Goal: Task Accomplishment & Management: Complete application form

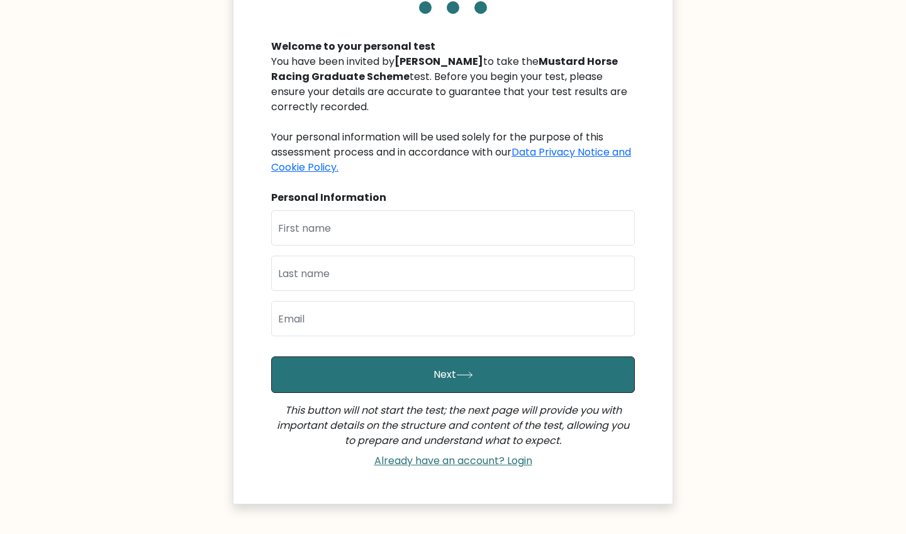
scroll to position [149, 0]
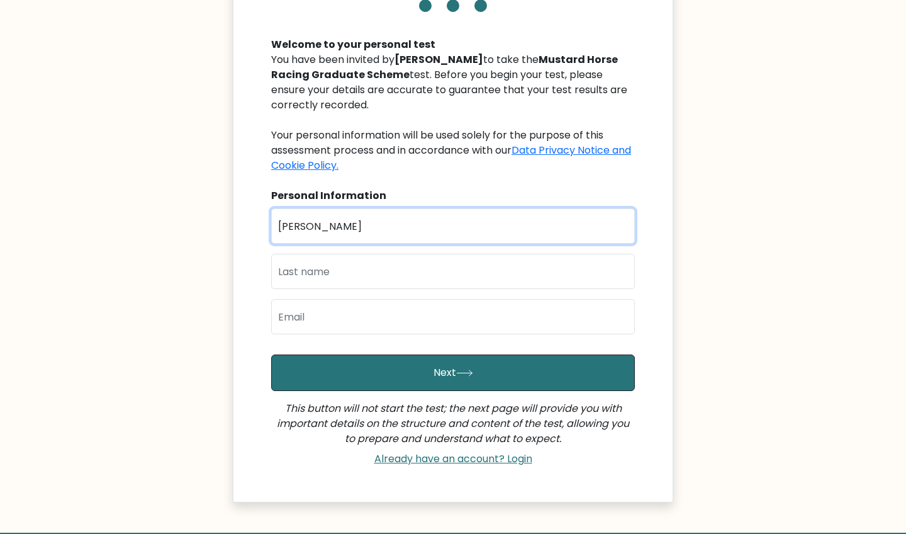
type input "[PERSON_NAME]"
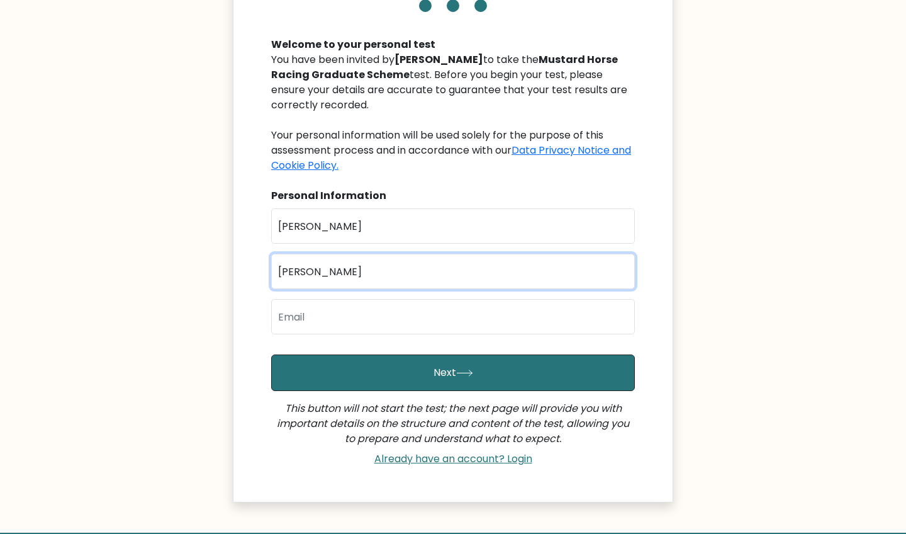
type input "[PERSON_NAME]"
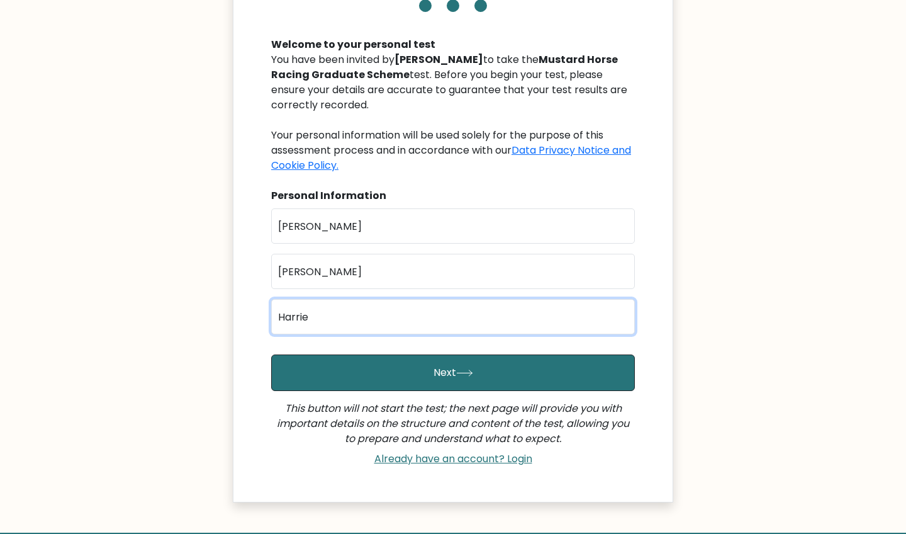
type input "HarriettCCooper@gmail.com"
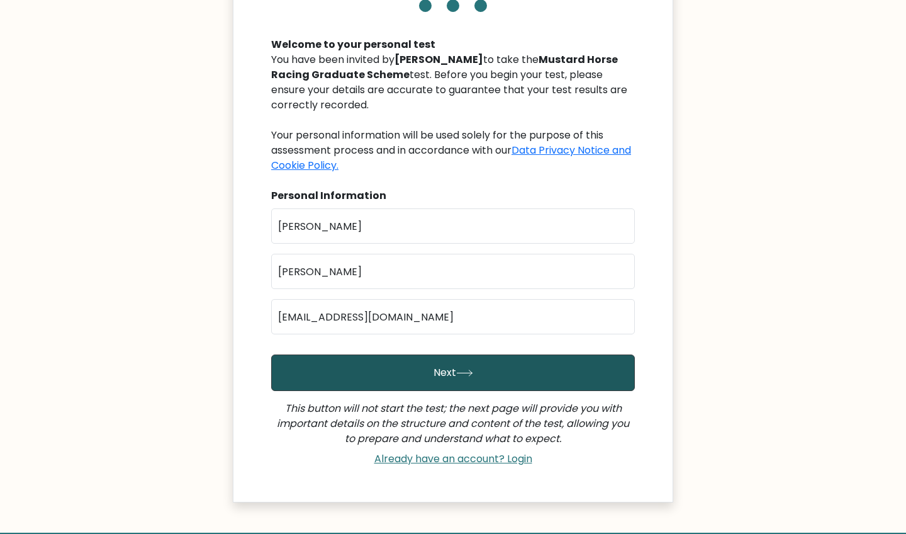
click at [436, 378] on button "Next" at bounding box center [453, 372] width 364 height 36
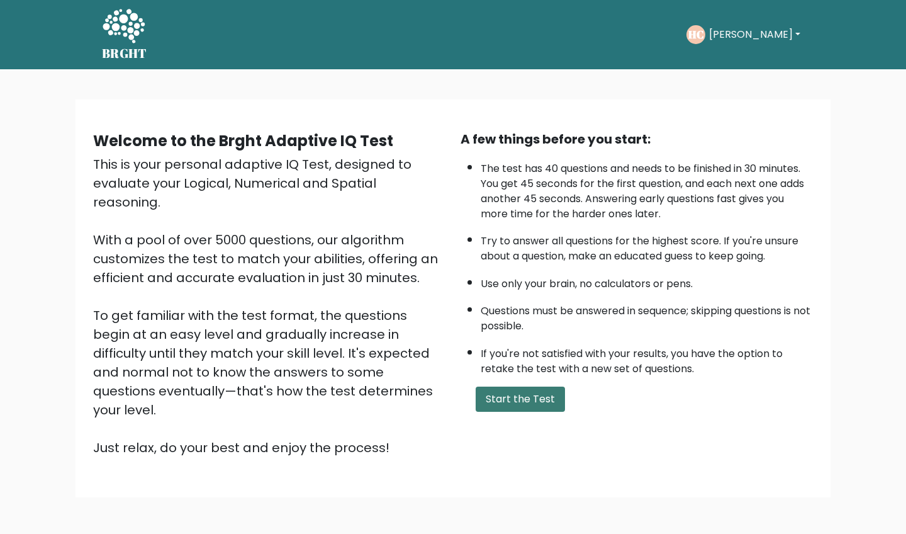
click at [515, 411] on button "Start the Test" at bounding box center [520, 398] width 89 height 25
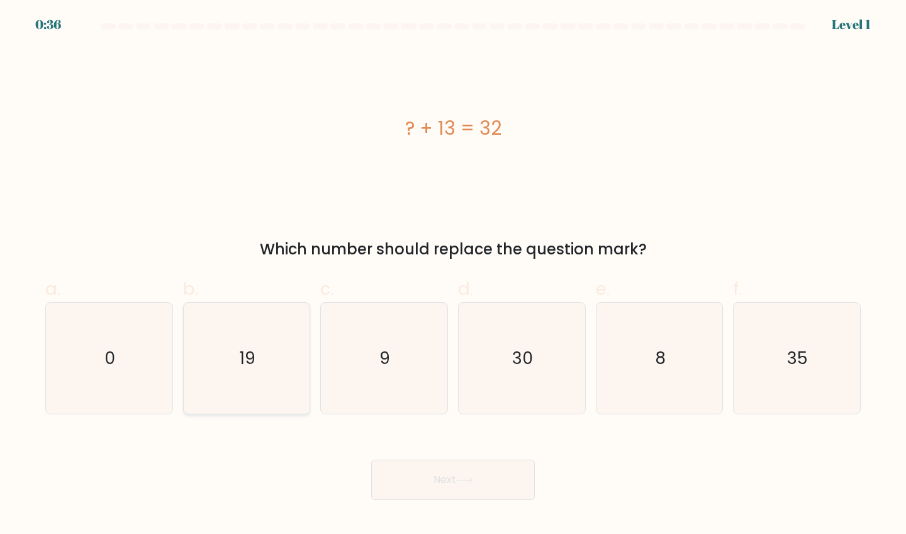
click at [244, 311] on icon "19" at bounding box center [246, 358] width 111 height 111
click at [453, 275] on input "b. 19" at bounding box center [453, 271] width 1 height 8
radio input "true"
click at [416, 475] on button "Next" at bounding box center [453, 479] width 164 height 40
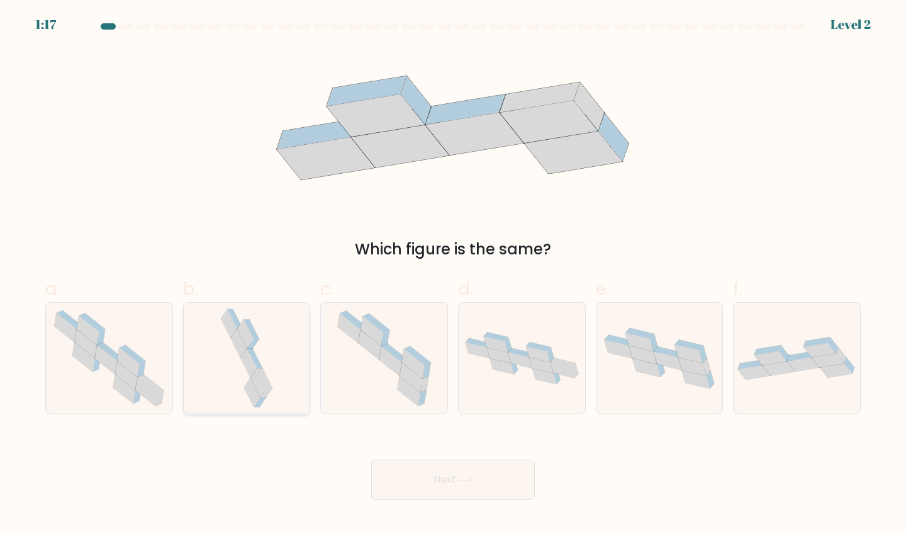
click at [269, 333] on icon at bounding box center [247, 358] width 59 height 111
click at [453, 275] on input "b." at bounding box center [453, 271] width 1 height 8
radio input "true"
click at [437, 480] on button "Next" at bounding box center [453, 479] width 164 height 40
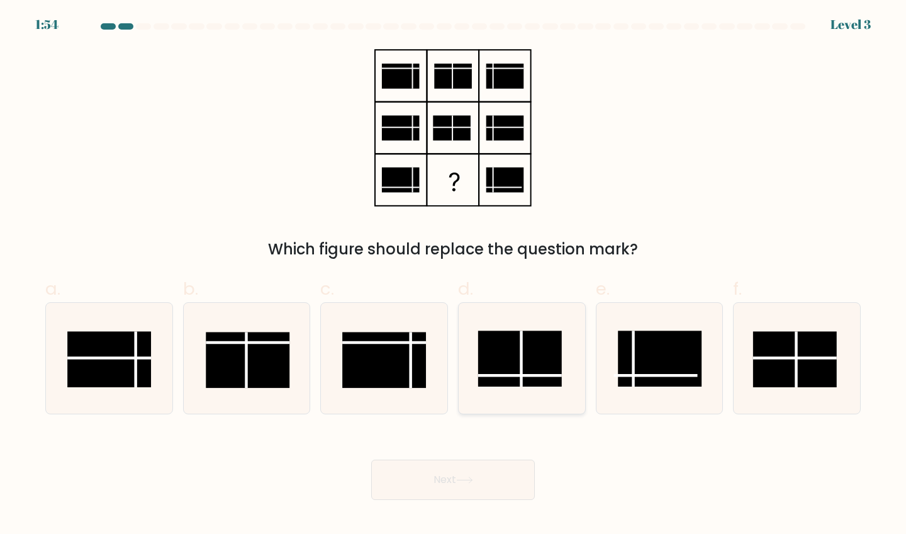
click at [548, 355] on rect at bounding box center [520, 358] width 84 height 56
click at [454, 275] on input "d." at bounding box center [453, 271] width 1 height 8
radio input "true"
click at [484, 482] on button "Next" at bounding box center [453, 479] width 164 height 40
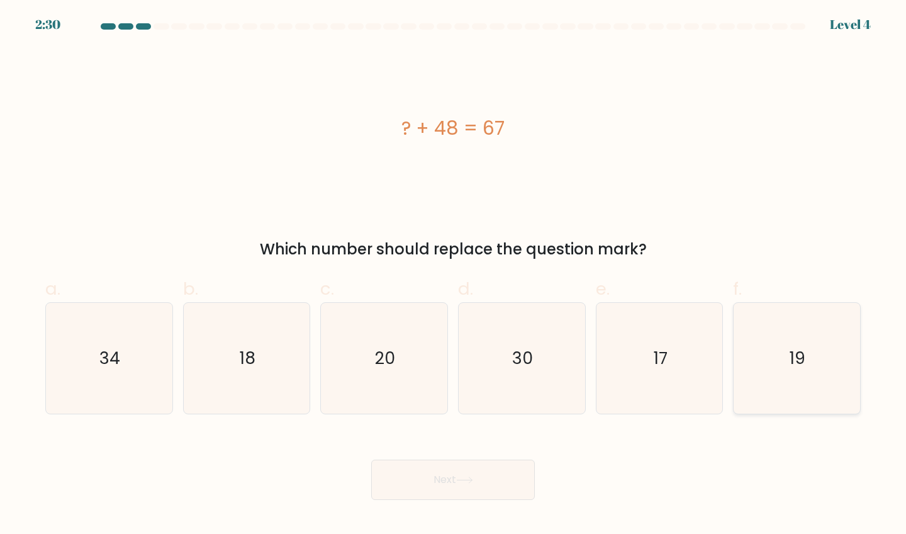
click at [778, 354] on icon "19" at bounding box center [796, 358] width 111 height 111
click at [454, 275] on input "f. 19" at bounding box center [453, 271] width 1 height 8
radio input "true"
click at [462, 485] on button "Next" at bounding box center [453, 479] width 164 height 40
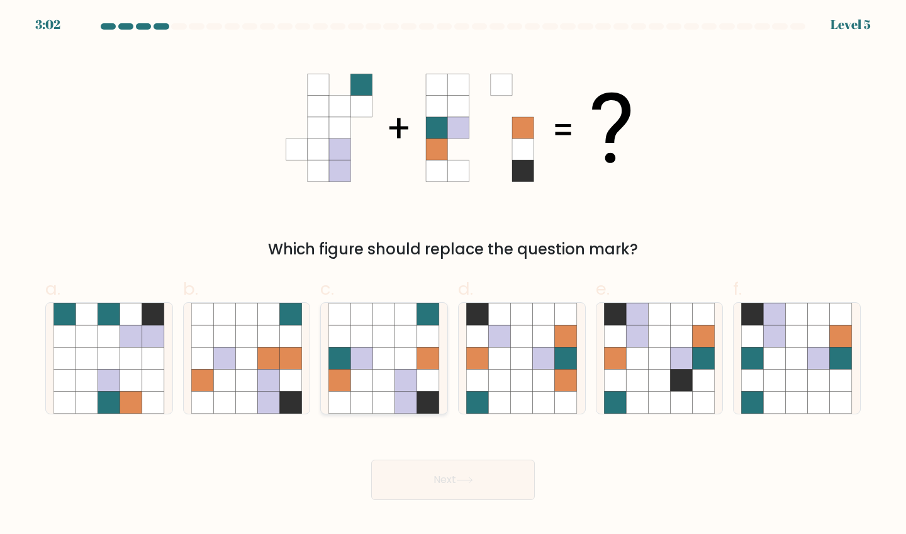
click at [424, 374] on icon at bounding box center [428, 380] width 22 height 22
click at [453, 275] on input "c." at bounding box center [453, 271] width 1 height 8
radio input "true"
click at [451, 487] on button "Next" at bounding box center [453, 479] width 164 height 40
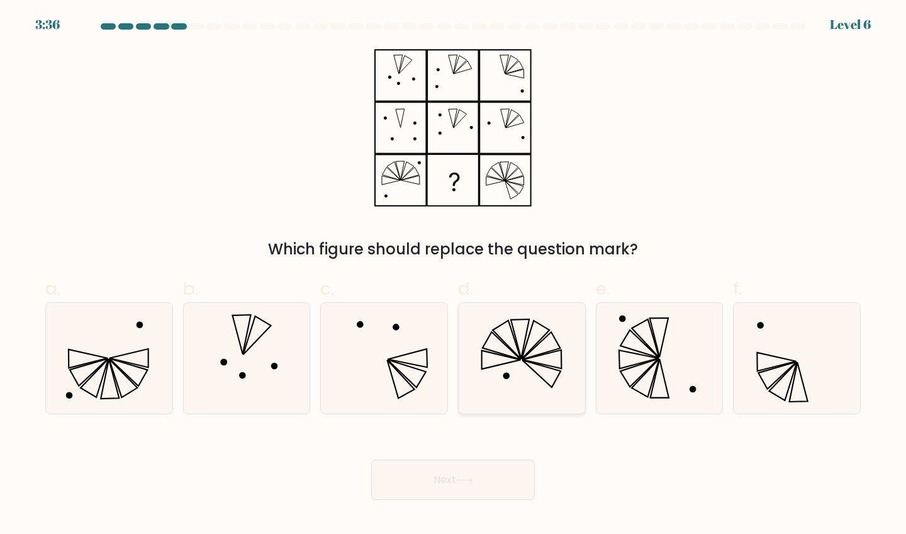
click at [511, 359] on icon at bounding box center [521, 358] width 111 height 111
click at [454, 275] on input "d." at bounding box center [453, 271] width 1 height 8
radio input "true"
click at [456, 482] on button "Next" at bounding box center [453, 479] width 164 height 40
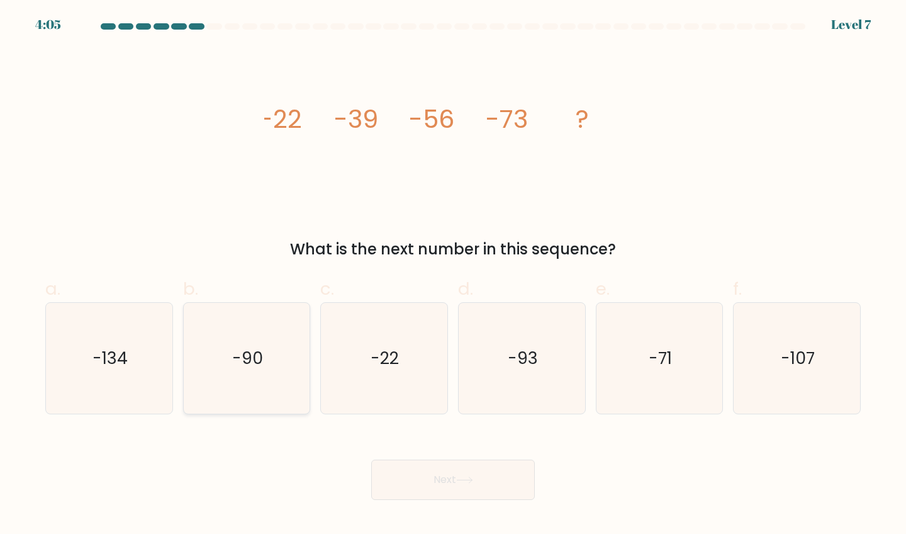
click at [233, 355] on text "-90" at bounding box center [247, 357] width 31 height 23
click at [453, 275] on input "b. -90" at bounding box center [453, 271] width 1 height 8
radio input "true"
click at [475, 483] on button "Next" at bounding box center [453, 479] width 164 height 40
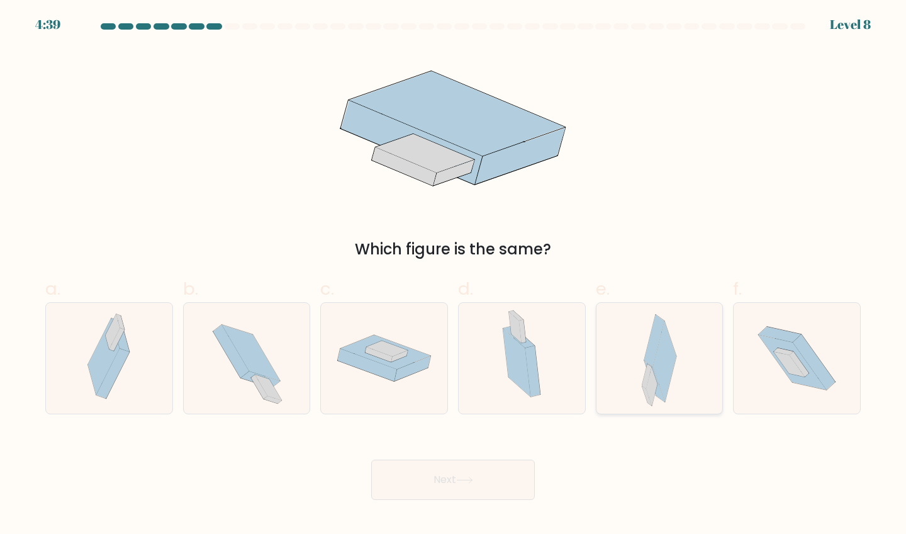
click at [676, 359] on icon at bounding box center [659, 358] width 35 height 111
click at [454, 275] on input "e." at bounding box center [453, 271] width 1 height 8
radio input "true"
click at [445, 486] on button "Next" at bounding box center [453, 479] width 164 height 40
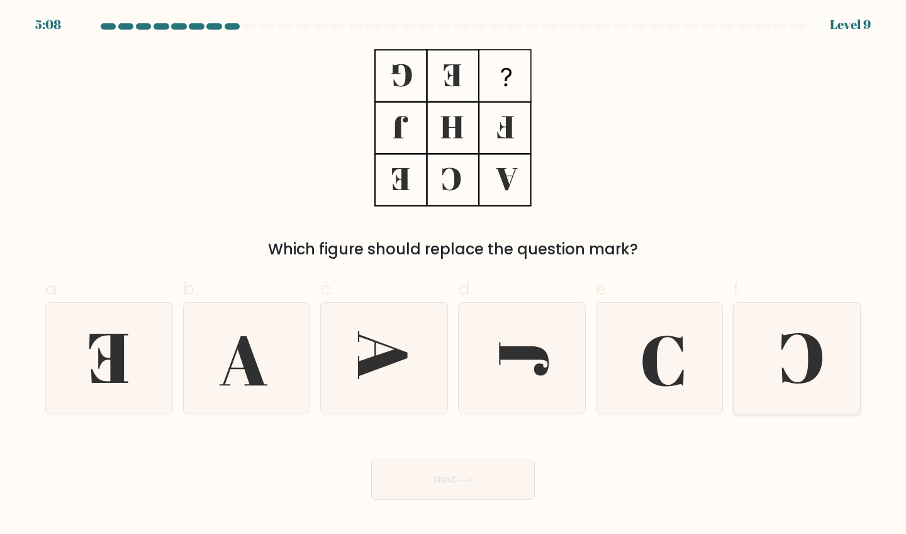
click at [795, 335] on icon at bounding box center [796, 358] width 111 height 111
click at [454, 275] on input "f." at bounding box center [453, 271] width 1 height 8
radio input "true"
click at [453, 482] on button "Next" at bounding box center [453, 479] width 164 height 40
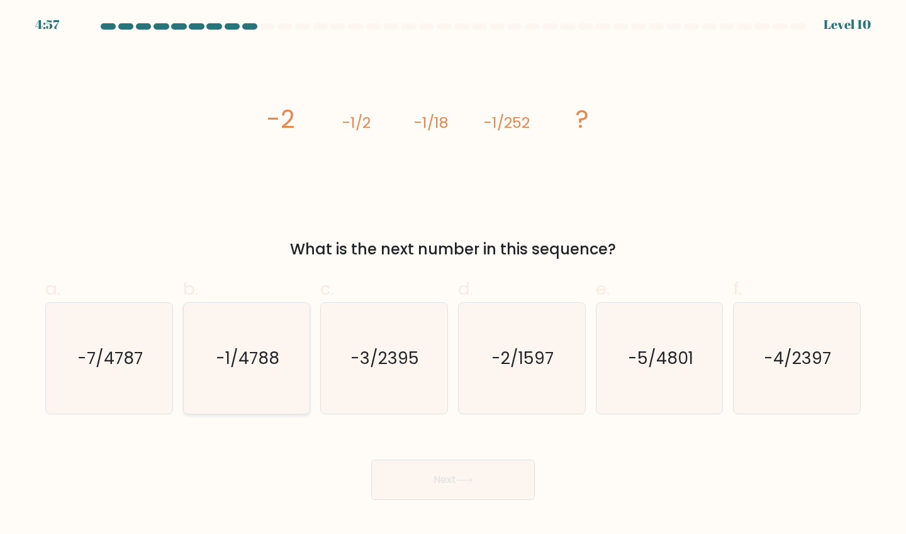
click at [233, 388] on icon "-1/4788" at bounding box center [246, 358] width 111 height 111
click at [453, 275] on input "b. -1/4788" at bounding box center [453, 271] width 1 height 8
radio input "true"
click at [475, 494] on button "Next" at bounding box center [453, 479] width 164 height 40
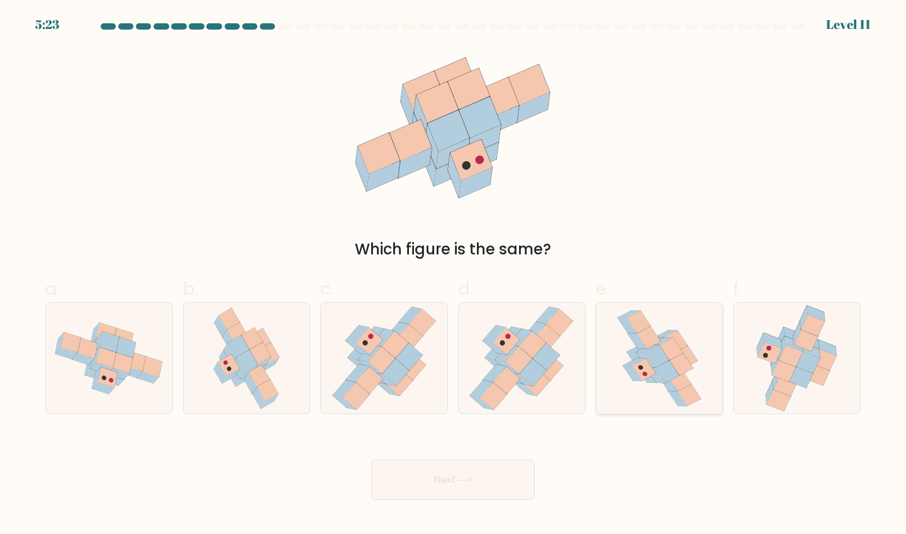
click at [676, 370] on icon at bounding box center [681, 364] width 24 height 23
click at [454, 275] on input "e." at bounding box center [453, 271] width 1 height 8
radio input "true"
click at [467, 478] on icon at bounding box center [464, 479] width 17 height 7
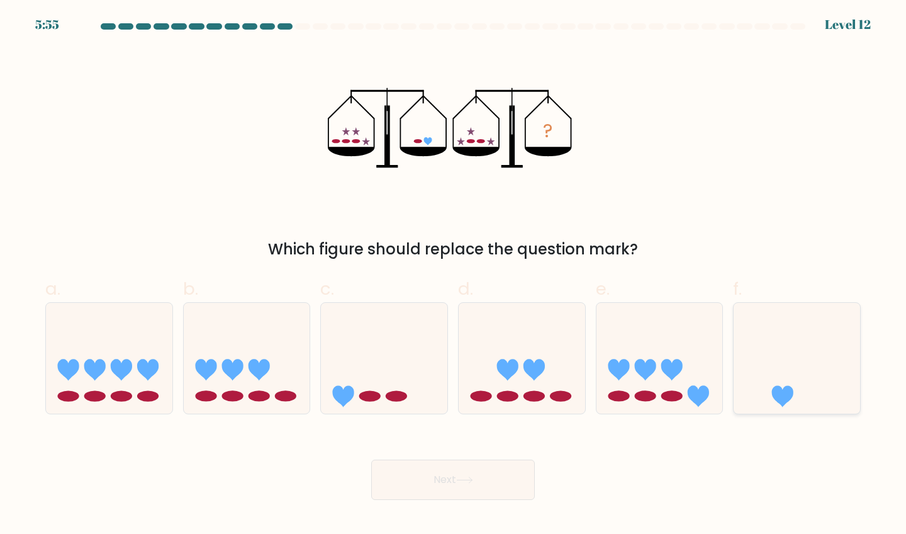
click at [795, 364] on icon at bounding box center [797, 358] width 126 height 104
click at [454, 275] on input "f." at bounding box center [453, 271] width 1 height 8
radio input "true"
click at [444, 474] on button "Next" at bounding box center [453, 479] width 164 height 40
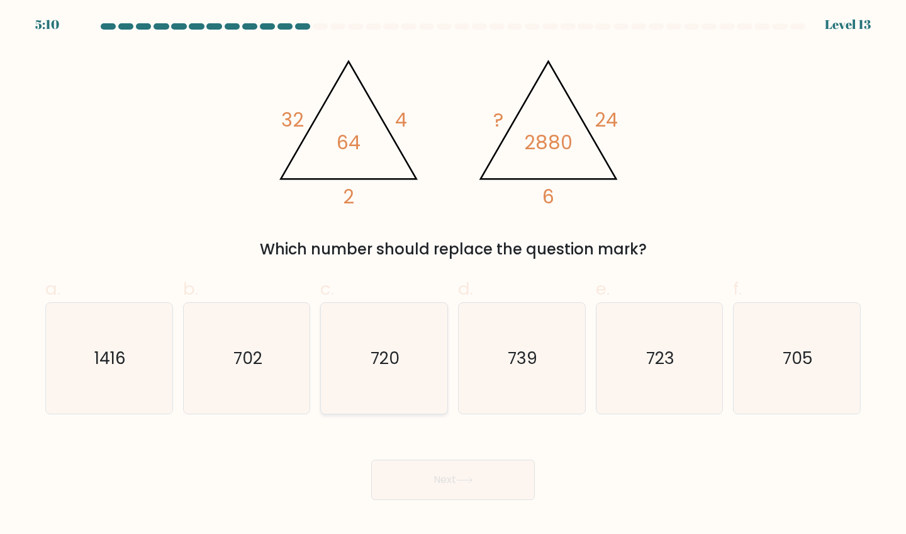
click at [408, 332] on icon "720" at bounding box center [383, 358] width 111 height 111
click at [453, 275] on input "c. 720" at bounding box center [453, 271] width 1 height 8
radio input "true"
click at [451, 488] on button "Next" at bounding box center [453, 479] width 164 height 40
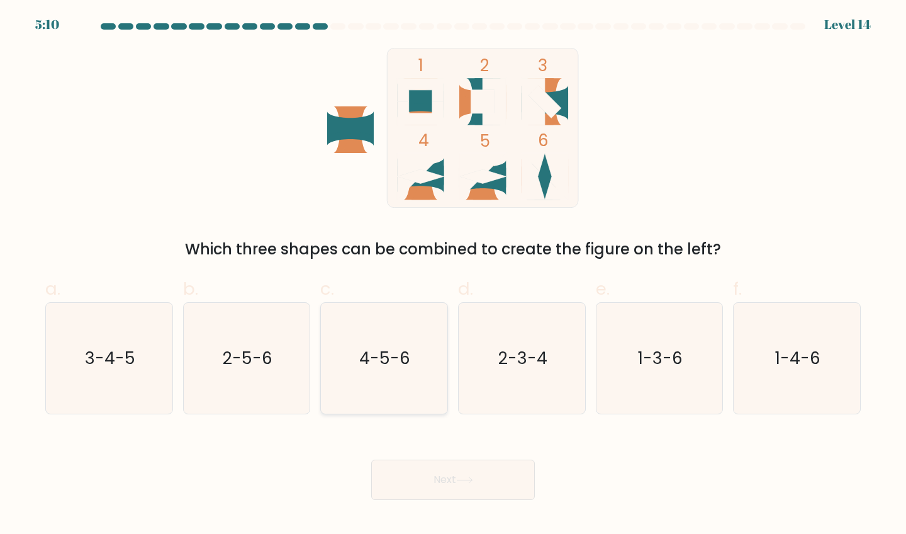
click at [411, 372] on icon "4-5-6" at bounding box center [383, 358] width 111 height 111
click at [453, 275] on input "c. 4-5-6" at bounding box center [453, 271] width 1 height 8
radio input "true"
click at [443, 474] on button "Next" at bounding box center [453, 479] width 164 height 40
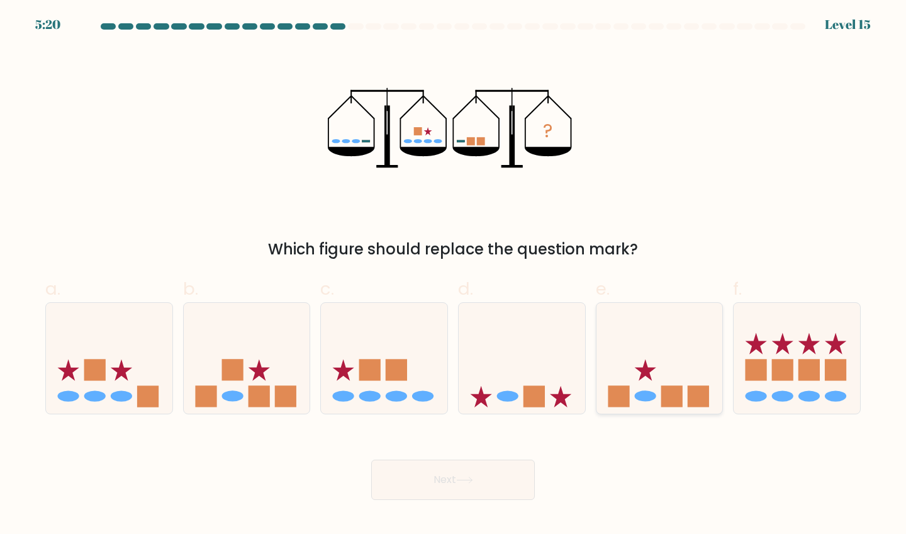
click at [649, 374] on icon at bounding box center [644, 369] width 21 height 21
click at [454, 275] on input "e." at bounding box center [453, 271] width 1 height 8
radio input "true"
click at [488, 474] on button "Next" at bounding box center [453, 479] width 164 height 40
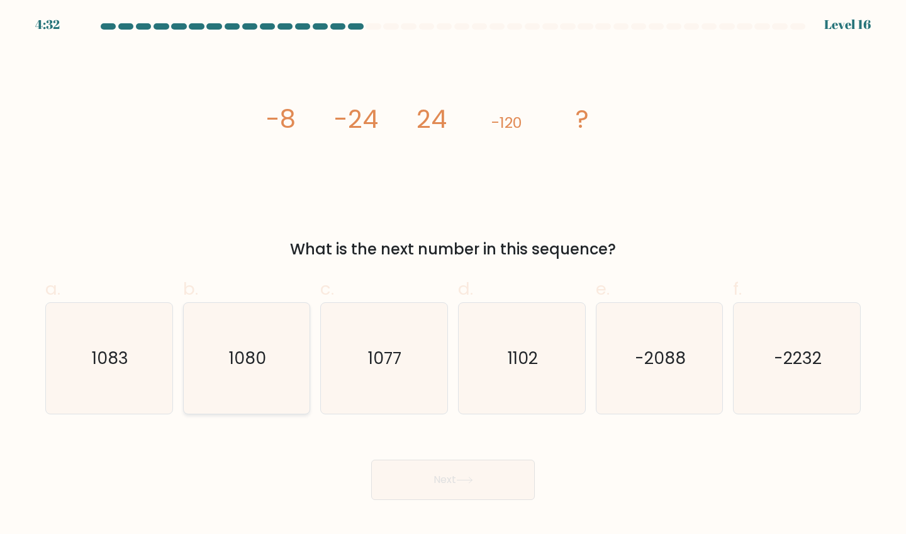
click at [259, 340] on icon "1080" at bounding box center [246, 358] width 111 height 111
click at [453, 275] on input "b. 1080" at bounding box center [453, 271] width 1 height 8
radio input "true"
click at [461, 471] on button "Next" at bounding box center [453, 479] width 164 height 40
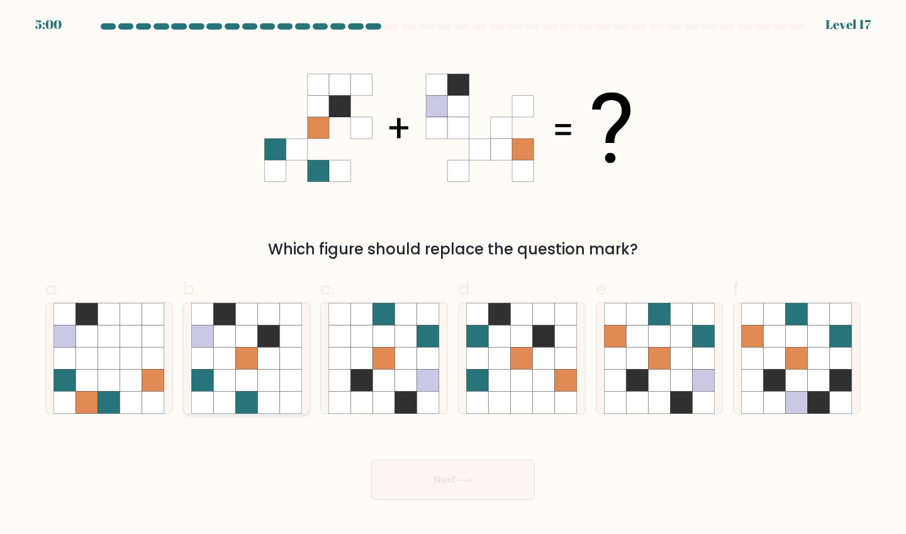
click at [252, 396] on icon at bounding box center [246, 402] width 22 height 22
click at [453, 275] on input "b." at bounding box center [453, 271] width 1 height 8
radio input "true"
click at [421, 474] on button "Next" at bounding box center [453, 479] width 164 height 40
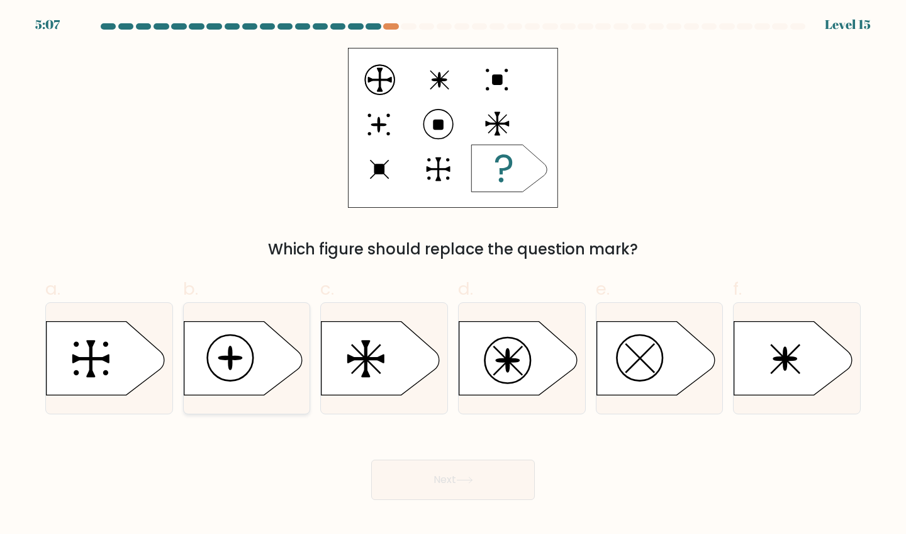
click at [252, 346] on icon at bounding box center [243, 358] width 118 height 74
click at [453, 275] on input "b." at bounding box center [453, 271] width 1 height 8
radio input "true"
click at [503, 477] on button "Next" at bounding box center [453, 479] width 164 height 40
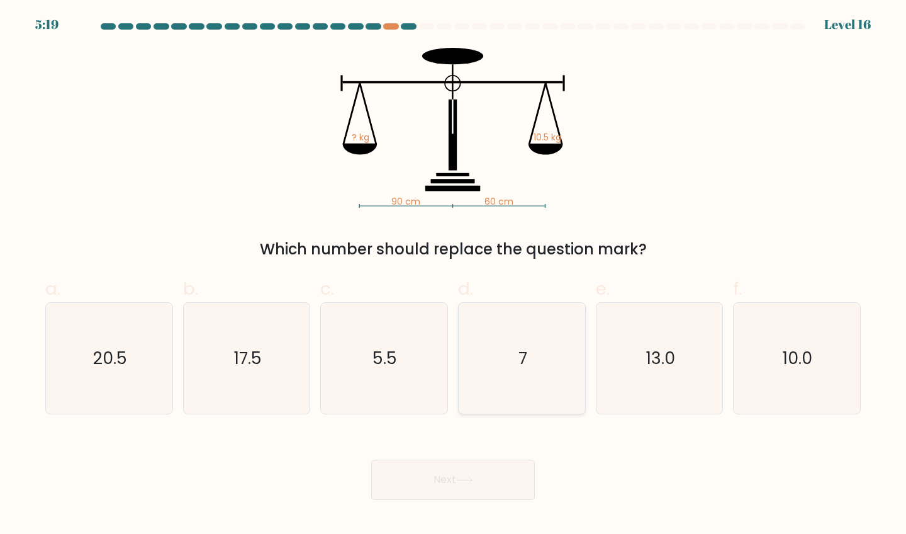
click at [539, 336] on icon "7" at bounding box center [521, 358] width 111 height 111
click at [454, 275] on input "d. 7" at bounding box center [453, 271] width 1 height 8
radio input "true"
click at [473, 476] on icon at bounding box center [464, 479] width 17 height 7
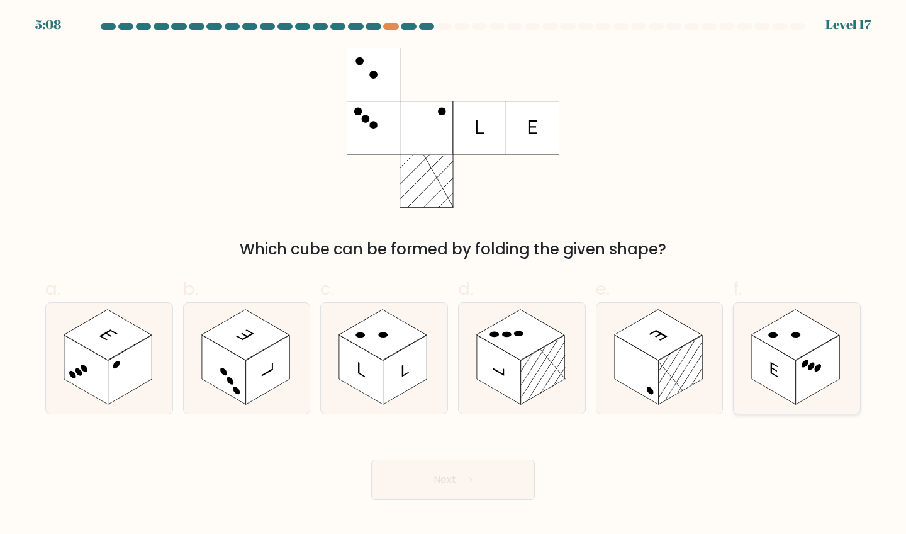
click at [776, 361] on rect at bounding box center [774, 369] width 44 height 69
click at [454, 275] on input "f." at bounding box center [453, 271] width 1 height 8
radio input "true"
click at [454, 474] on button "Next" at bounding box center [453, 479] width 164 height 40
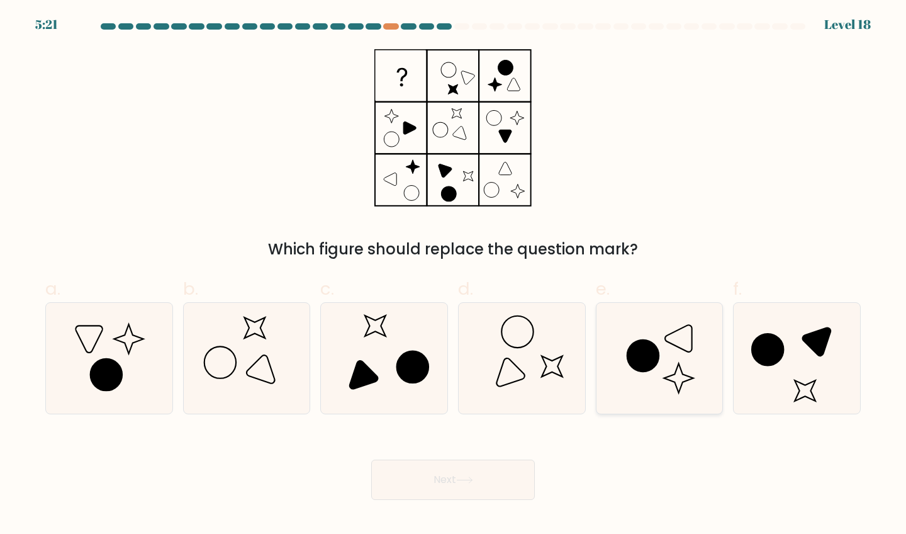
click at [651, 366] on icon at bounding box center [643, 356] width 32 height 32
click at [454, 275] on input "e." at bounding box center [453, 271] width 1 height 8
radio input "true"
click at [456, 486] on button "Next" at bounding box center [453, 479] width 164 height 40
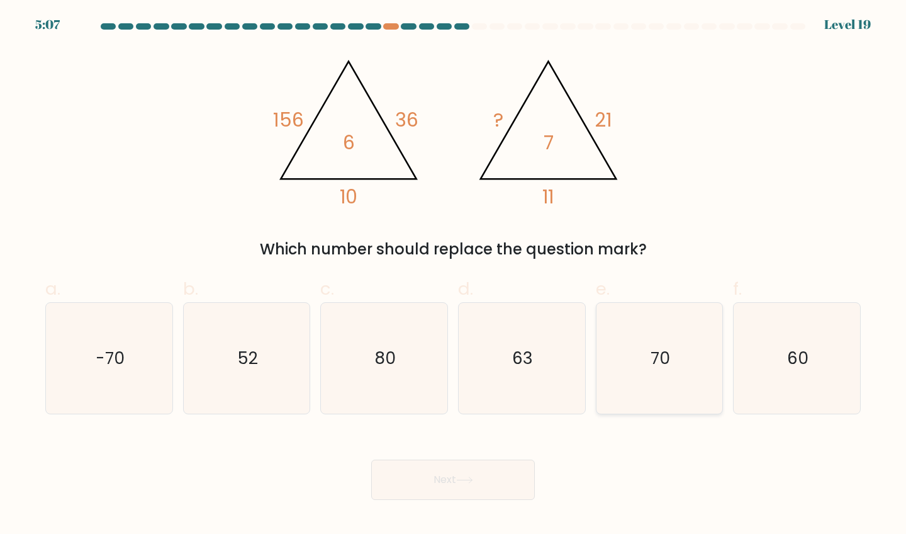
click at [674, 330] on icon "70" at bounding box center [659, 358] width 111 height 111
click at [454, 275] on input "e. 70" at bounding box center [453, 271] width 1 height 8
radio input "true"
click at [464, 479] on icon at bounding box center [464, 480] width 15 height 6
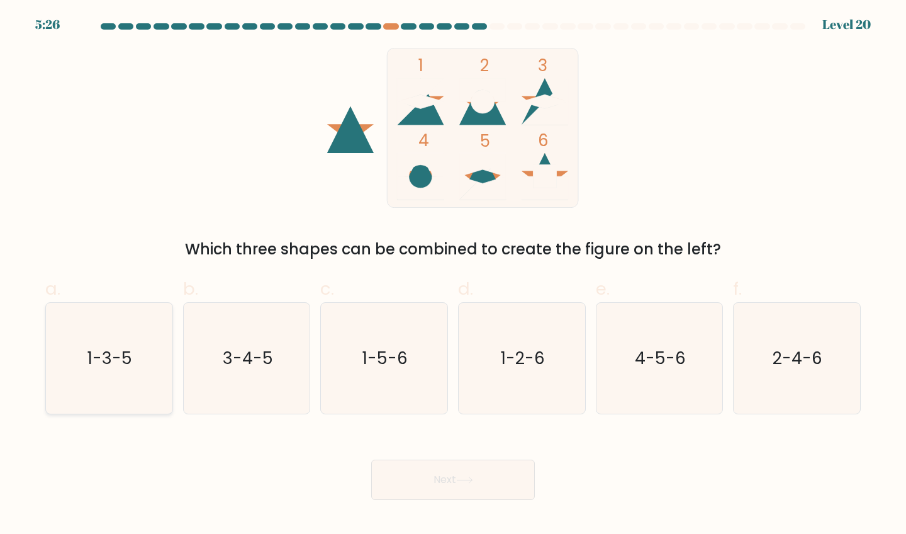
click at [111, 352] on text "1-3-5" at bounding box center [110, 357] width 45 height 23
click at [453, 275] on input "a. 1-3-5" at bounding box center [453, 271] width 1 height 8
radio input "true"
click at [461, 476] on icon at bounding box center [464, 479] width 17 height 7
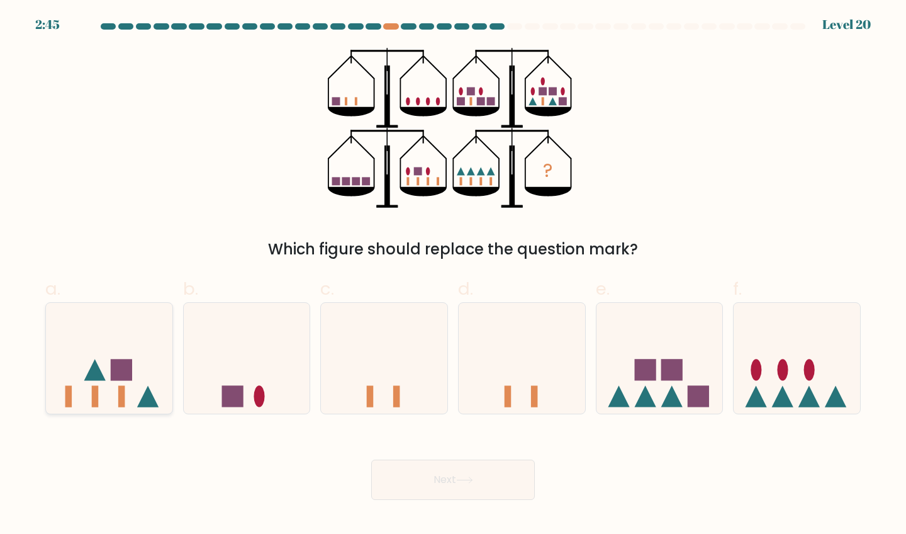
click at [113, 373] on rect at bounding box center [121, 369] width 21 height 21
click at [453, 275] on input "a." at bounding box center [453, 271] width 1 height 8
radio input "true"
click at [479, 473] on button "Next" at bounding box center [453, 479] width 164 height 40
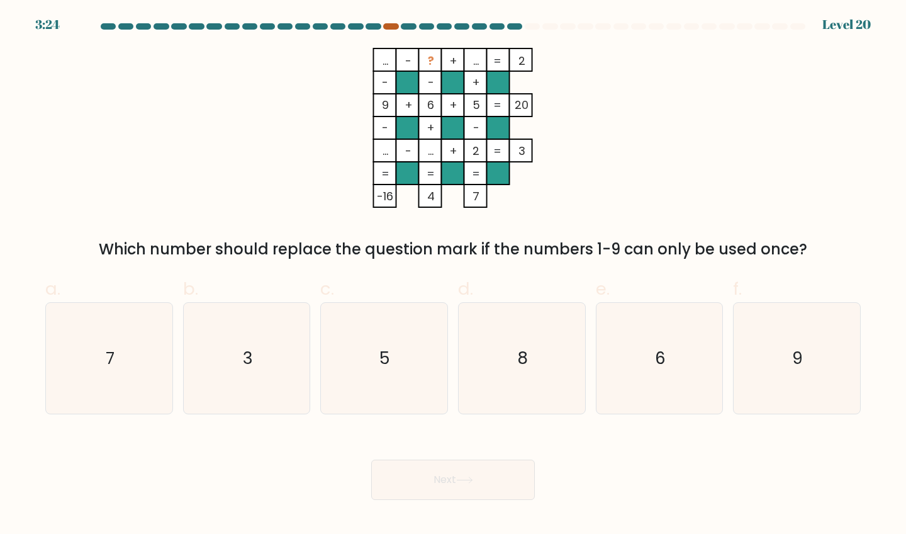
click at [393, 28] on div at bounding box center [390, 26] width 15 height 6
click at [259, 347] on icon "3" at bounding box center [246, 358] width 111 height 111
click at [453, 275] on input "b. 3" at bounding box center [453, 271] width 1 height 8
radio input "true"
click at [430, 480] on button "Next" at bounding box center [453, 479] width 164 height 40
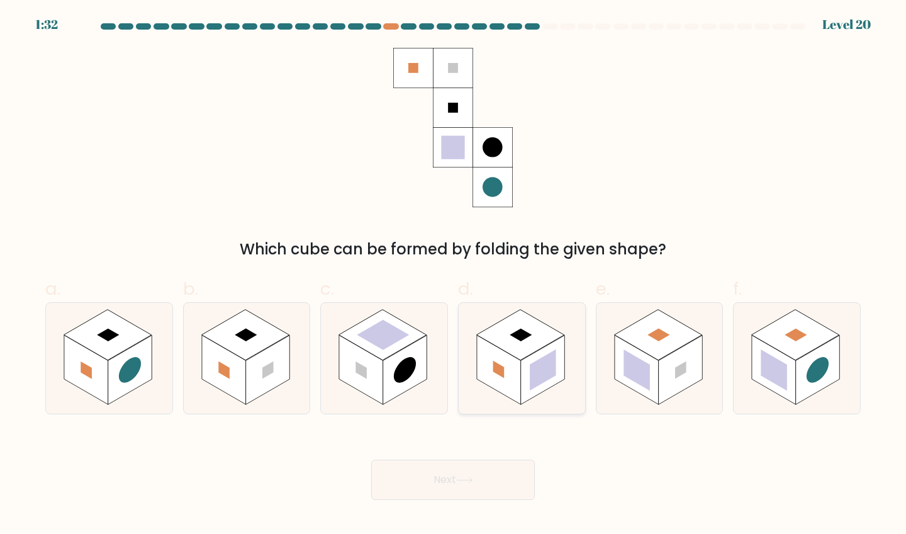
click at [512, 398] on rect at bounding box center [499, 369] width 44 height 69
click at [454, 275] on input "d." at bounding box center [453, 271] width 1 height 8
radio input "true"
click at [500, 481] on button "Next" at bounding box center [453, 479] width 164 height 40
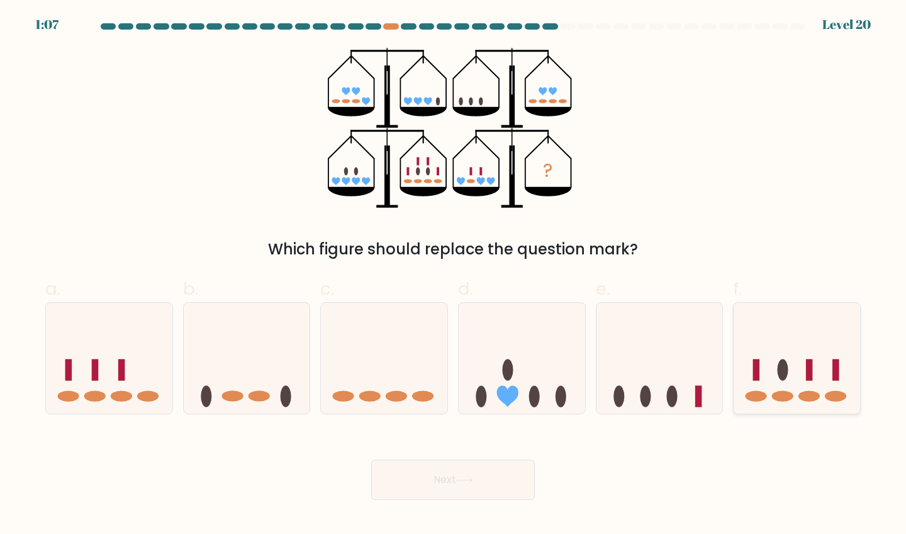
click at [844, 365] on icon at bounding box center [797, 358] width 126 height 104
click at [454, 275] on input "f." at bounding box center [453, 271] width 1 height 8
radio input "true"
click at [457, 476] on button "Next" at bounding box center [453, 479] width 164 height 40
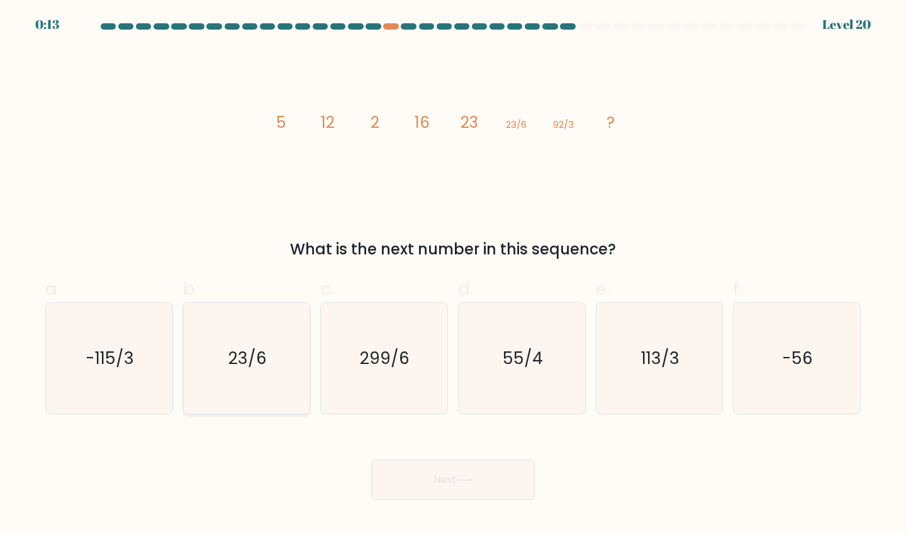
click at [265, 335] on icon "23/6" at bounding box center [246, 358] width 111 height 111
click at [453, 275] on input "b. 23/6" at bounding box center [453, 271] width 1 height 8
radio input "true"
click at [474, 473] on button "Next" at bounding box center [453, 479] width 164 height 40
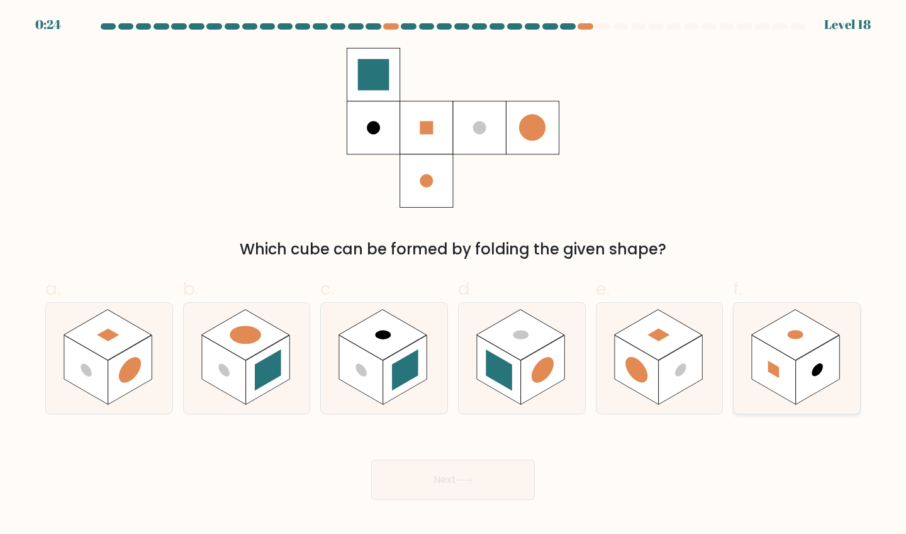
click at [783, 376] on rect at bounding box center [774, 369] width 44 height 69
click at [454, 275] on input "f." at bounding box center [453, 271] width 1 height 8
radio input "true"
click at [488, 478] on button "Next" at bounding box center [453, 479] width 164 height 40
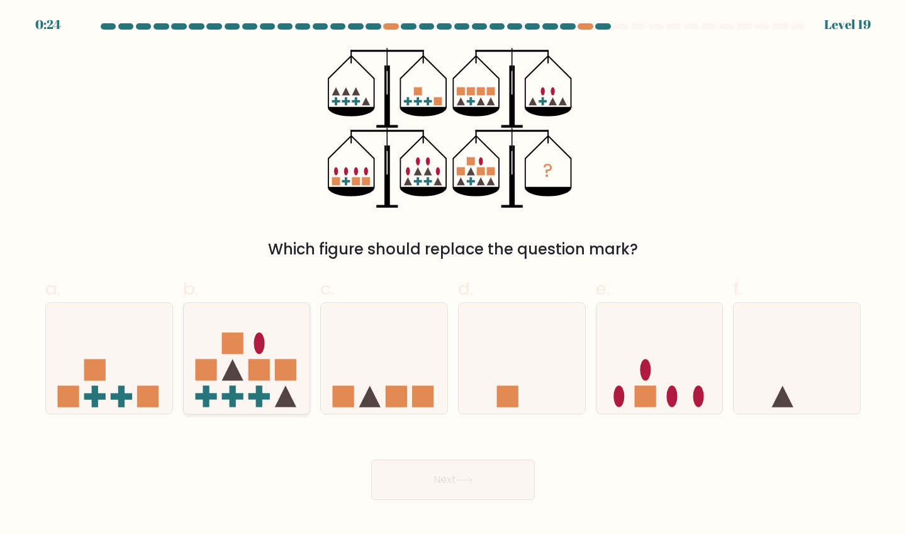
click at [252, 352] on icon at bounding box center [247, 358] width 126 height 104
click at [453, 275] on input "b." at bounding box center [453, 271] width 1 height 8
radio input "true"
click at [462, 476] on icon at bounding box center [464, 479] width 17 height 7
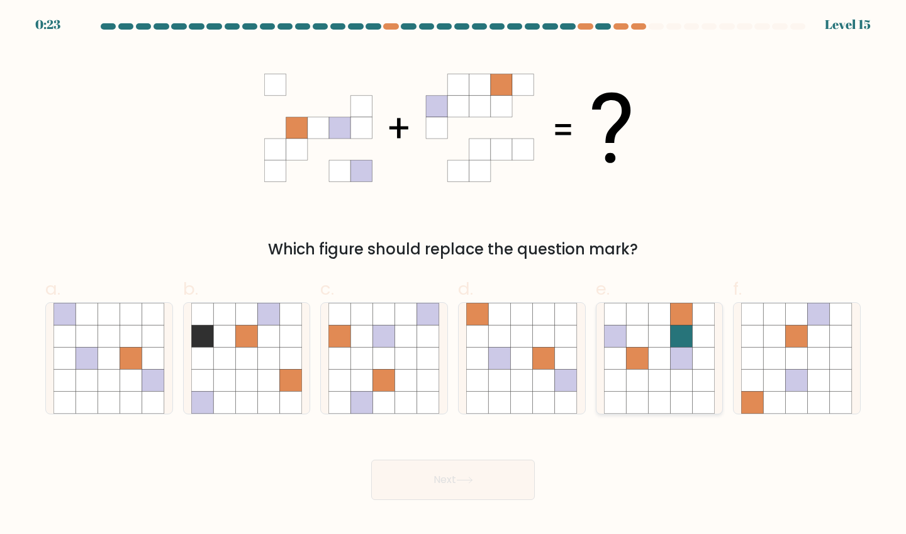
click at [663, 388] on icon at bounding box center [659, 380] width 22 height 22
click at [454, 275] on input "e." at bounding box center [453, 271] width 1 height 8
radio input "true"
click at [383, 376] on icon at bounding box center [384, 380] width 22 height 22
click at [453, 275] on input "c." at bounding box center [453, 271] width 1 height 8
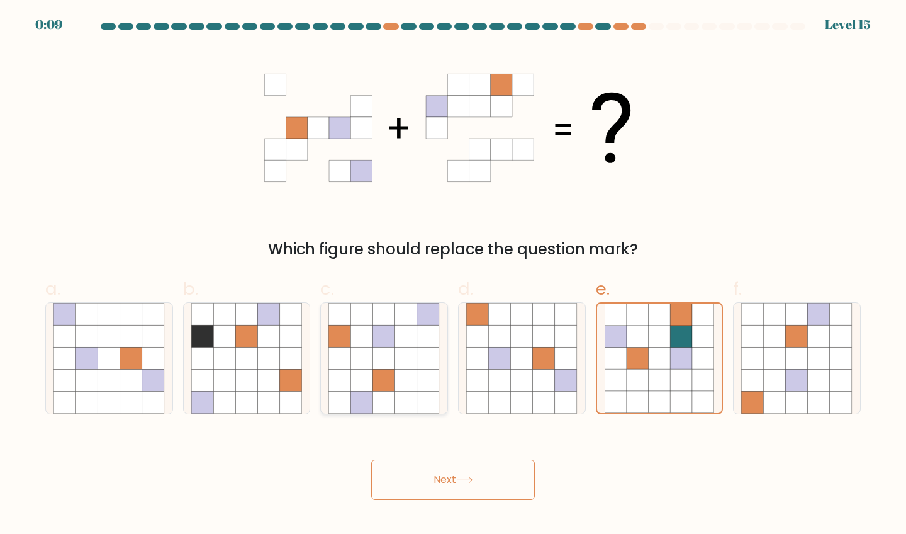
radio input "true"
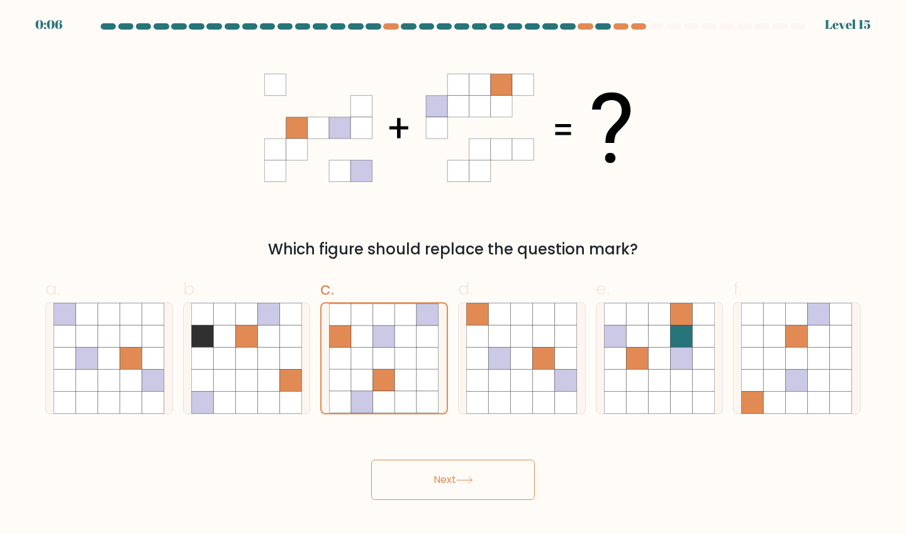
click at [447, 488] on button "Next" at bounding box center [453, 479] width 164 height 40
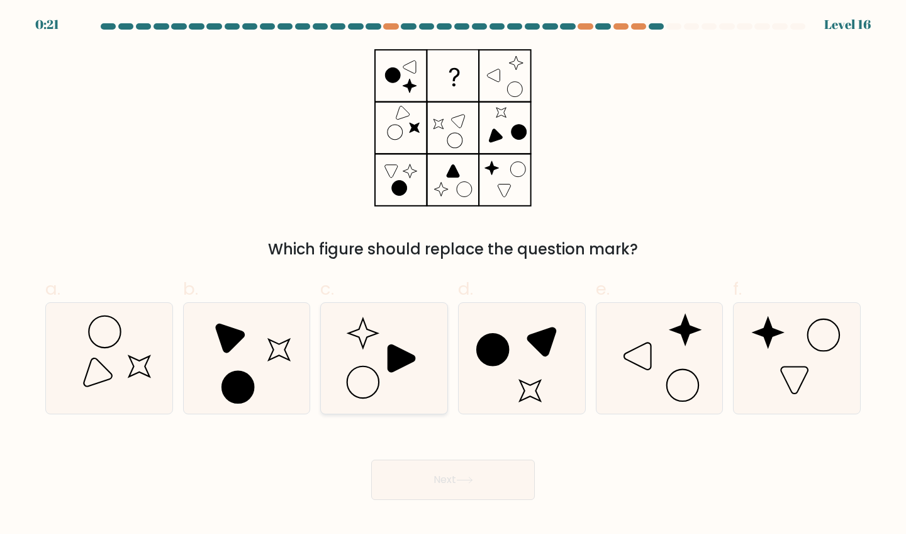
click at [392, 345] on icon at bounding box center [401, 358] width 27 height 27
click at [453, 275] on input "c." at bounding box center [453, 271] width 1 height 8
radio input "true"
click at [444, 495] on button "Next" at bounding box center [453, 479] width 164 height 40
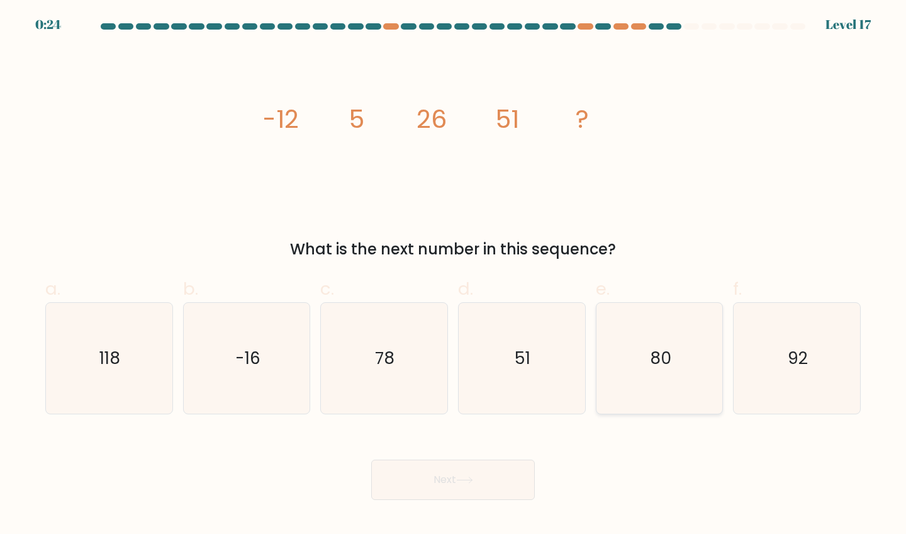
click at [663, 329] on icon "80" at bounding box center [659, 358] width 111 height 111
click at [454, 275] on input "e. 80" at bounding box center [453, 271] width 1 height 8
radio input "true"
click at [457, 490] on button "Next" at bounding box center [453, 479] width 164 height 40
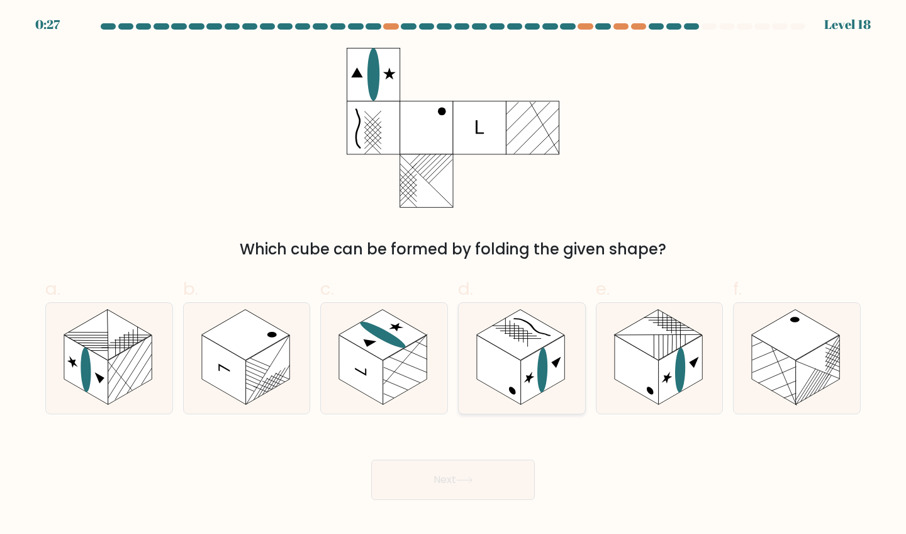
click at [511, 324] on rect at bounding box center [521, 334] width 88 height 51
click at [454, 275] on input "d." at bounding box center [453, 271] width 1 height 8
radio input "true"
click at [495, 474] on button "Next" at bounding box center [453, 479] width 164 height 40
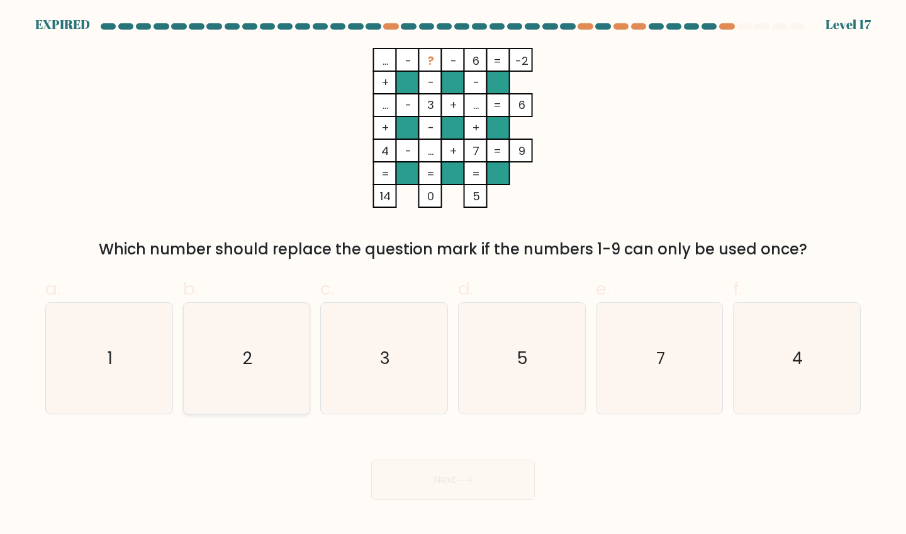
click at [256, 351] on icon "2" at bounding box center [246, 358] width 111 height 111
click at [453, 275] on input "b. 2" at bounding box center [453, 271] width 1 height 8
radio input "true"
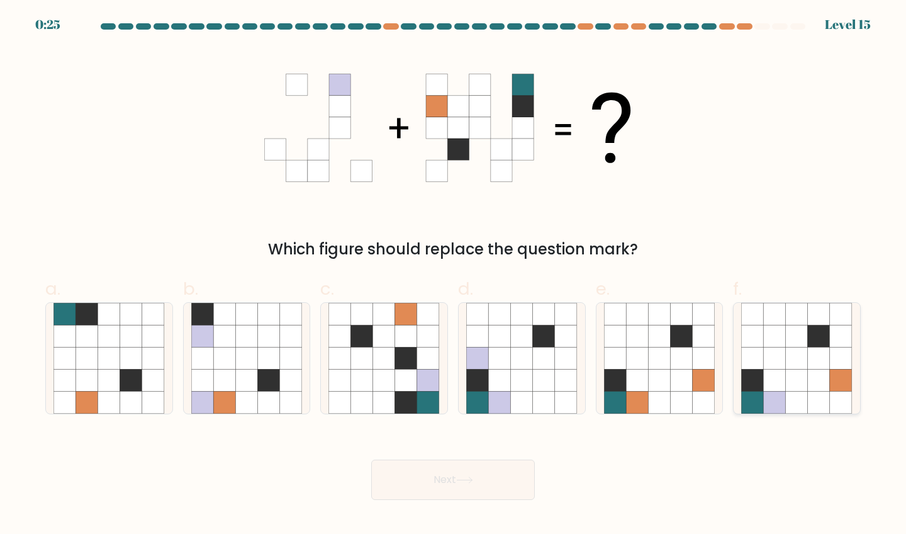
click at [802, 398] on icon at bounding box center [797, 402] width 22 height 22
click at [454, 275] on input "f." at bounding box center [453, 271] width 1 height 8
radio input "true"
click at [467, 482] on icon at bounding box center [464, 479] width 17 height 7
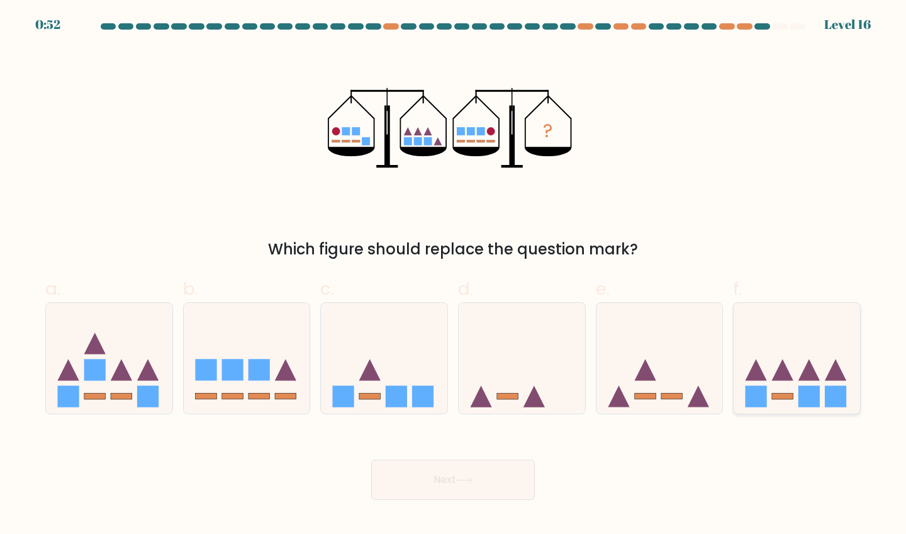
click at [822, 360] on icon at bounding box center [797, 358] width 126 height 104
click at [454, 275] on input "f." at bounding box center [453, 271] width 1 height 8
radio input "true"
click at [456, 489] on button "Next" at bounding box center [453, 479] width 164 height 40
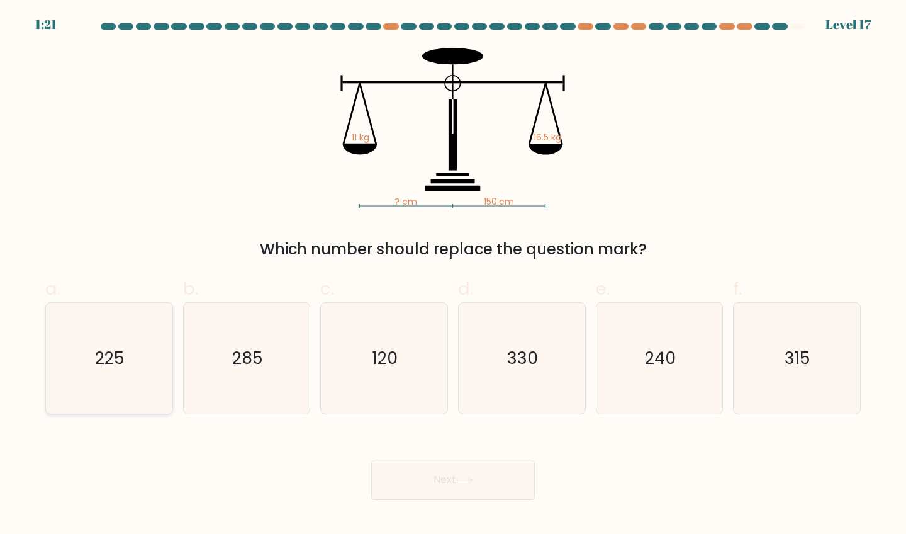
click at [121, 336] on icon "225" at bounding box center [108, 358] width 111 height 111
click at [453, 275] on input "a. 225" at bounding box center [453, 271] width 1 height 8
radio input "true"
click at [456, 477] on button "Next" at bounding box center [453, 479] width 164 height 40
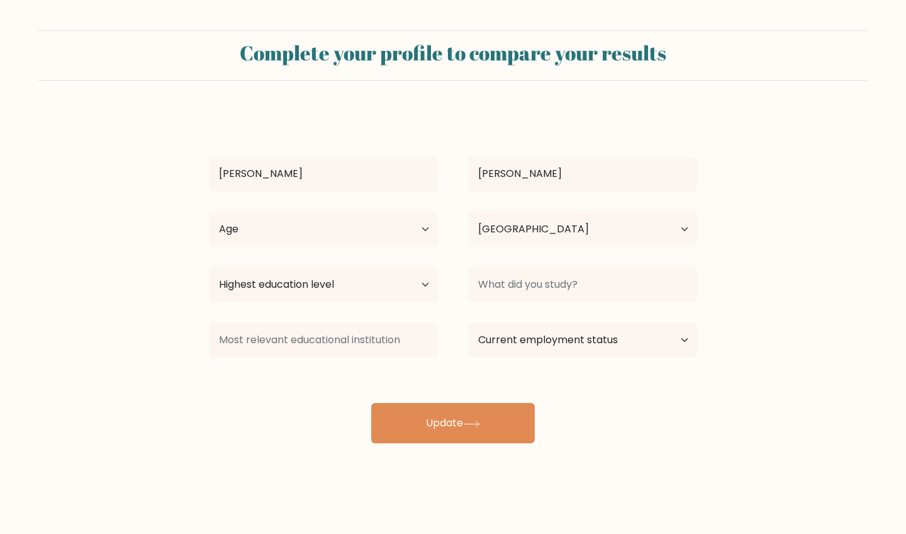
select select "GB"
select select "18_24"
select select "masters_degree"
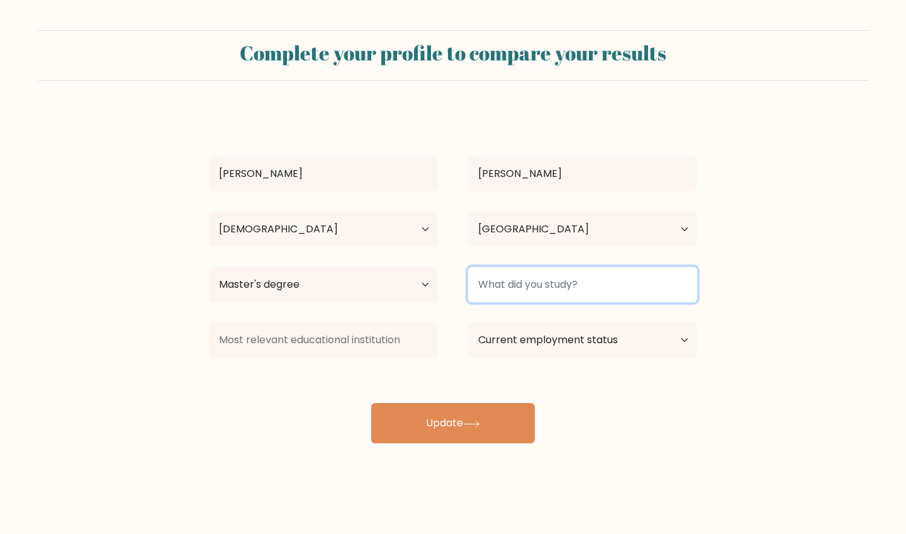
click at [496, 288] on input at bounding box center [582, 284] width 229 height 35
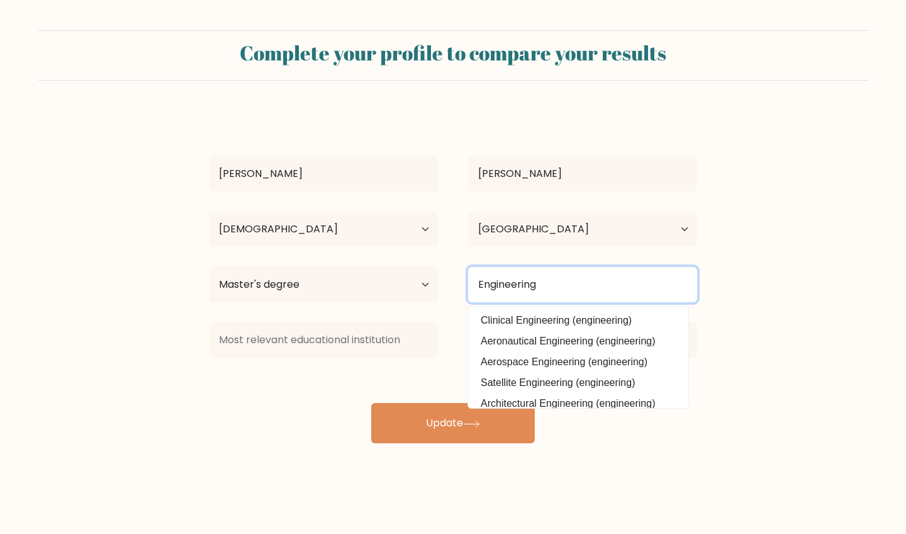
type input "Engineering"
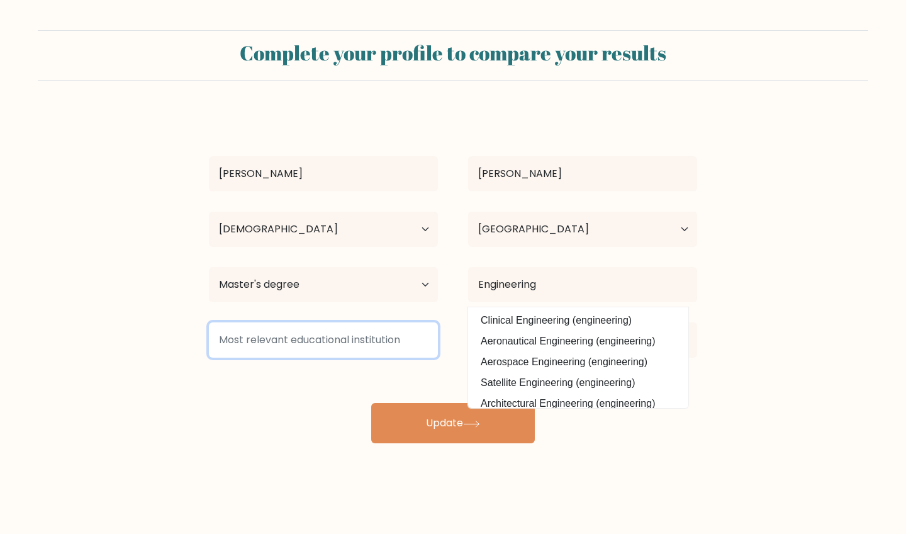
click at [398, 342] on input at bounding box center [323, 339] width 229 height 35
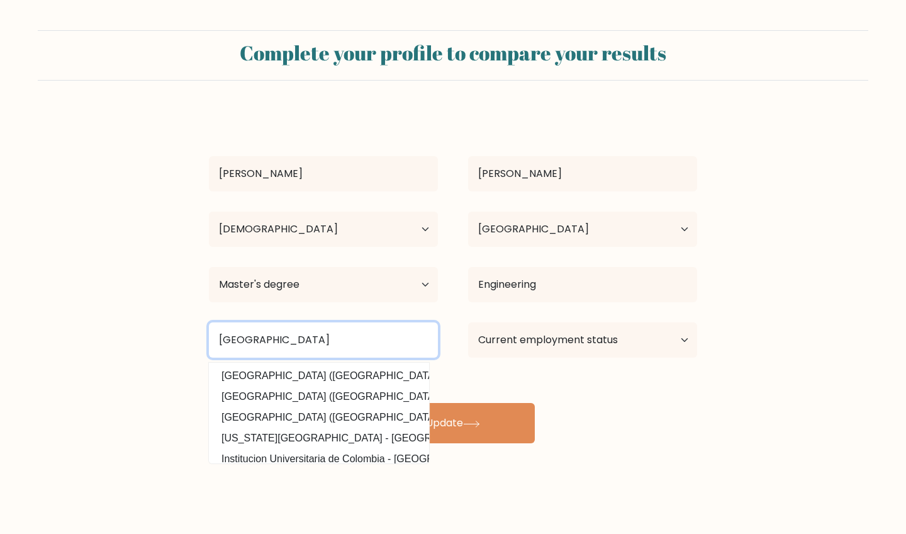
type input "[GEOGRAPHIC_DATA]"
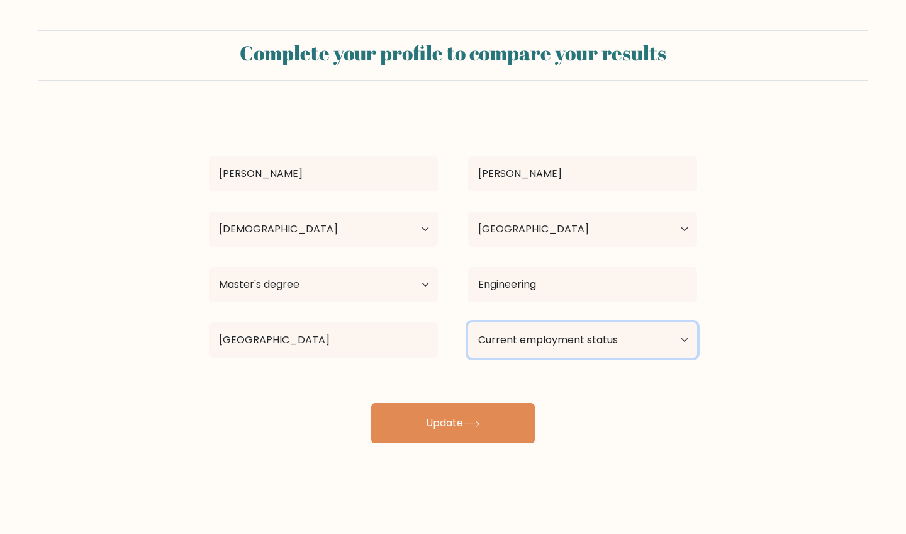
select select "employed"
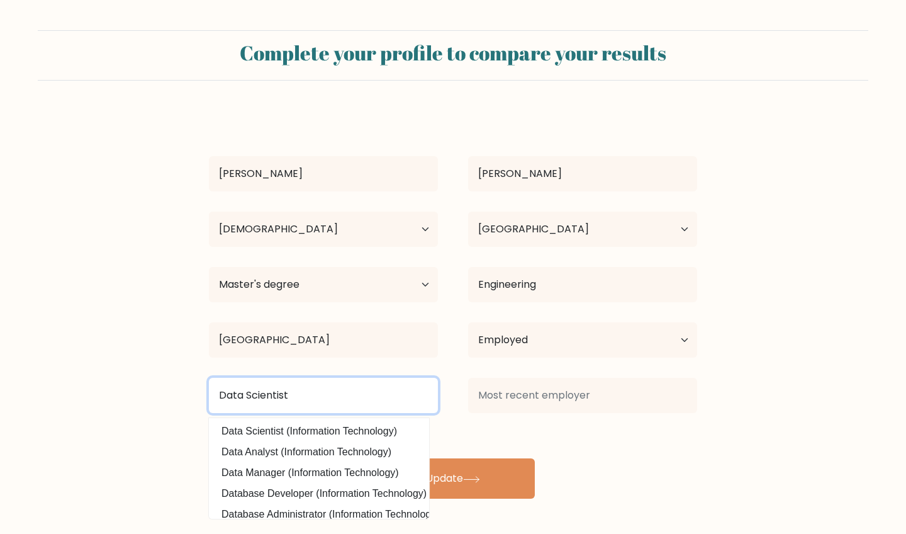
type input "Data Scientist"
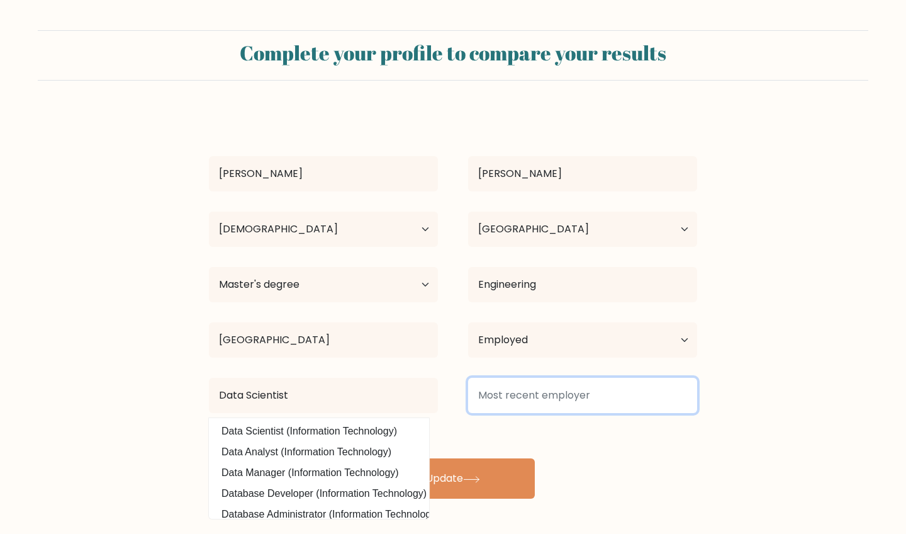
click at [496, 395] on input at bounding box center [582, 395] width 229 height 35
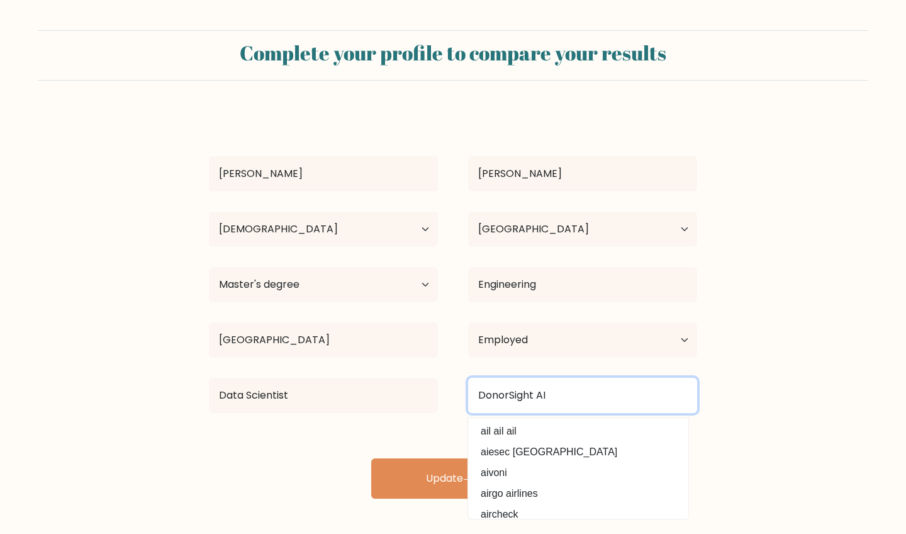
type input "DonorSight AI"
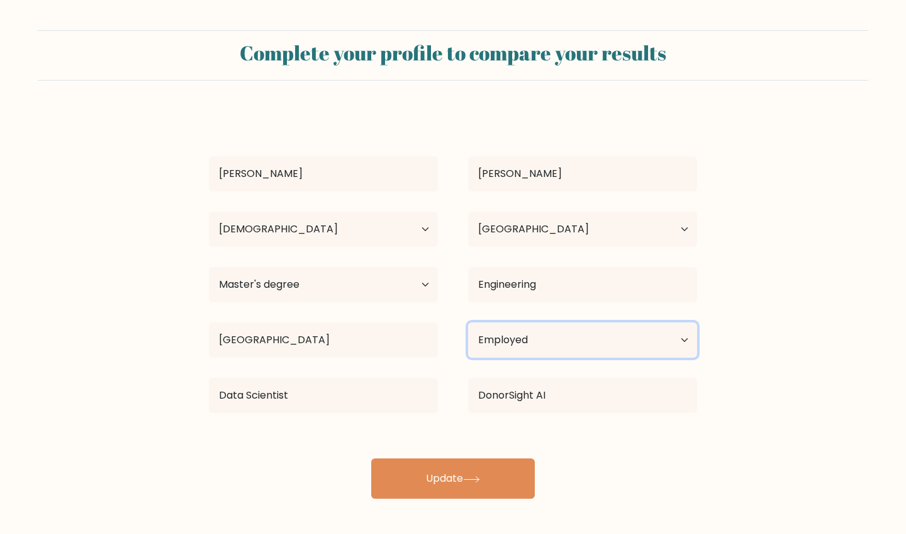
select select "other"
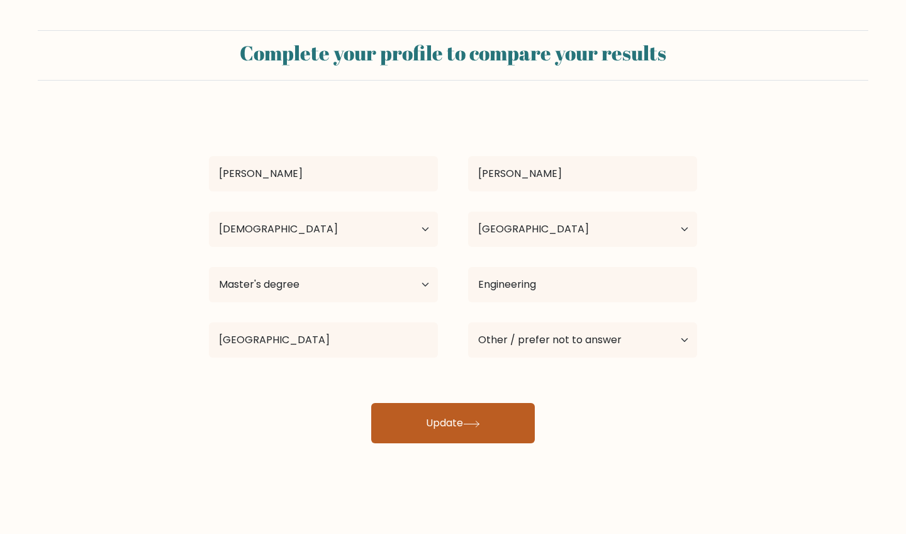
click at [480, 422] on icon at bounding box center [471, 423] width 17 height 7
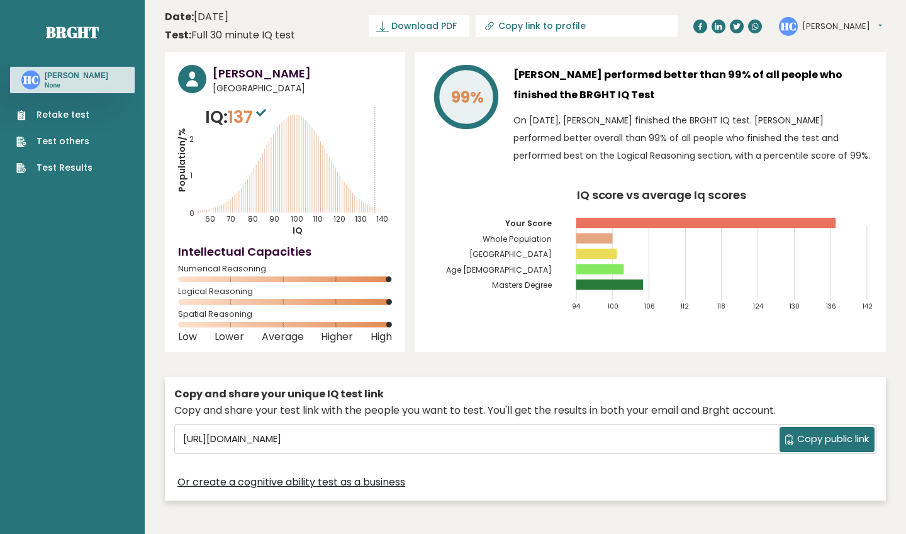
click at [77, 115] on link "Retake test" at bounding box center [54, 114] width 76 height 13
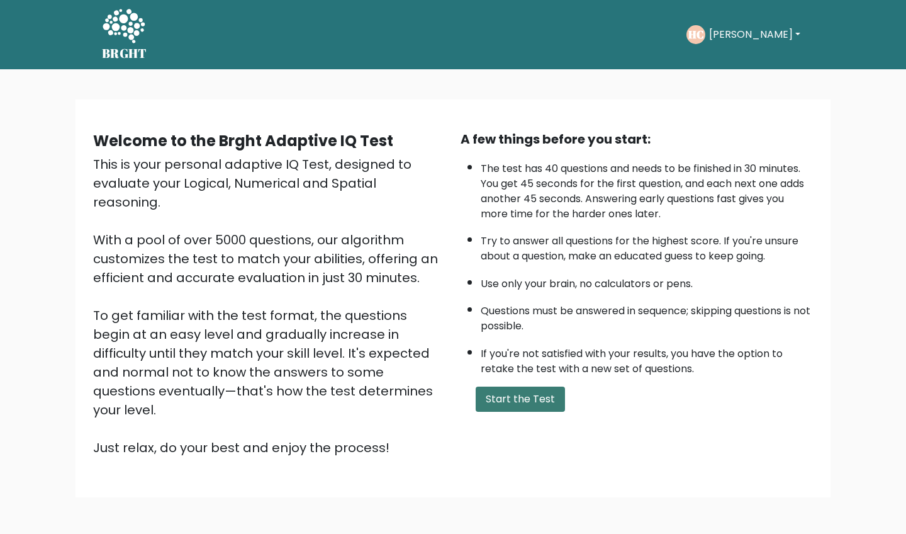
click at [518, 411] on button "Start the Test" at bounding box center [520, 398] width 89 height 25
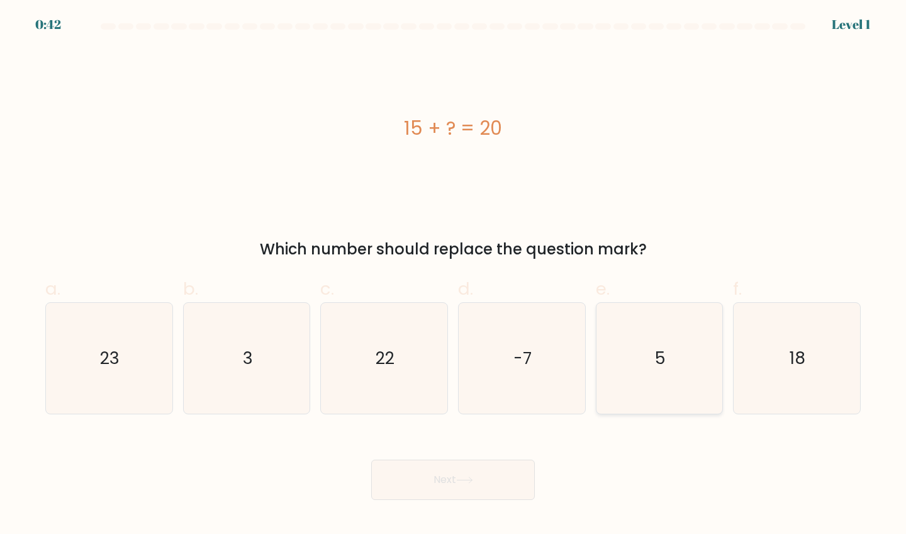
click at [664, 332] on icon "5" at bounding box center [659, 358] width 111 height 111
click at [454, 275] on input "e. 5" at bounding box center [453, 271] width 1 height 8
radio input "true"
click at [486, 480] on button "Next" at bounding box center [453, 479] width 164 height 40
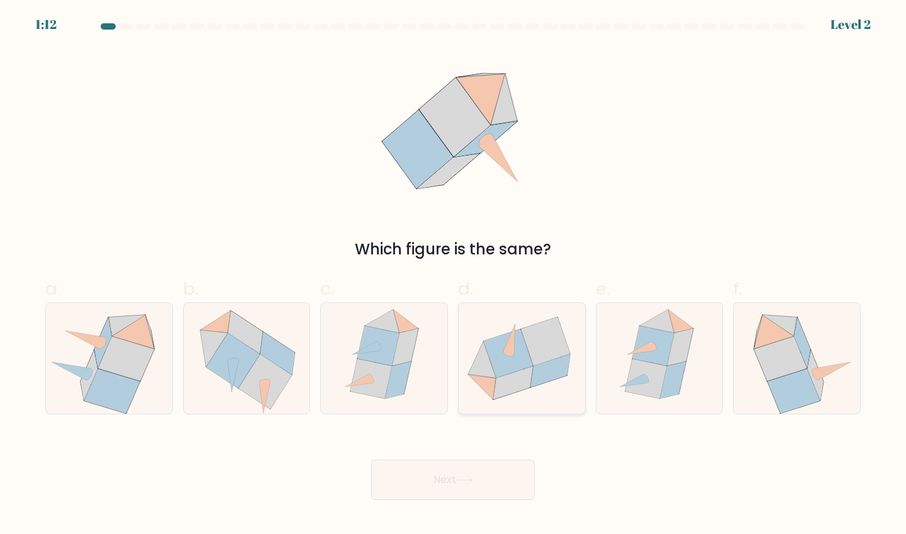
click at [514, 375] on icon at bounding box center [513, 382] width 40 height 33
click at [454, 275] on input "d." at bounding box center [453, 271] width 1 height 8
radio input "true"
click at [483, 488] on button "Next" at bounding box center [453, 479] width 164 height 40
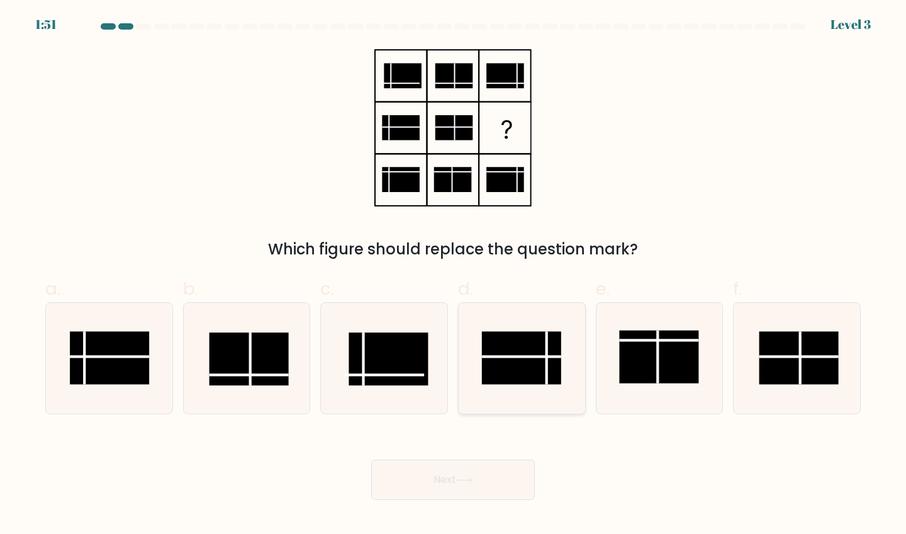
click at [535, 352] on rect at bounding box center [521, 357] width 79 height 53
click at [454, 275] on input "d." at bounding box center [453, 271] width 1 height 8
radio input "true"
click at [473, 478] on icon at bounding box center [464, 479] width 17 height 7
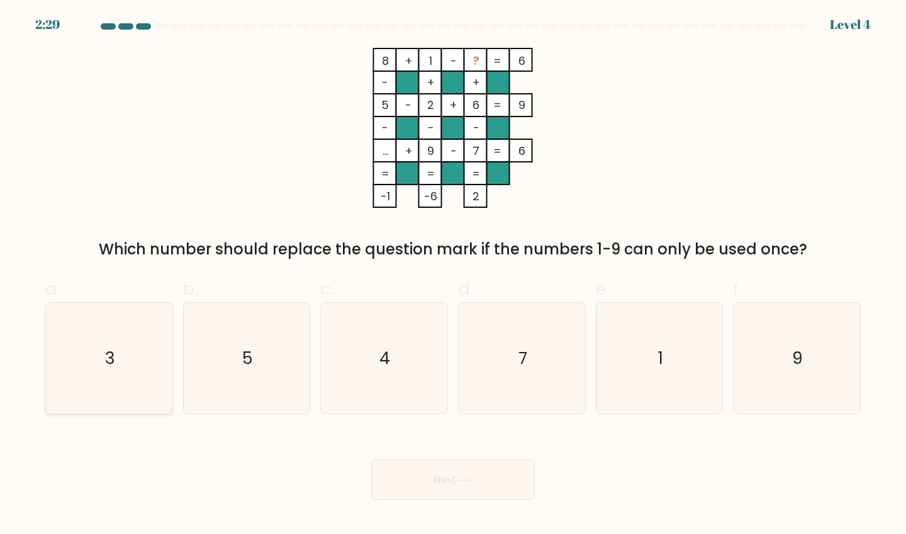
click at [94, 345] on icon "3" at bounding box center [108, 358] width 111 height 111
click at [453, 275] on input "a. 3" at bounding box center [453, 271] width 1 height 8
radio input "true"
click at [437, 489] on button "Next" at bounding box center [453, 479] width 164 height 40
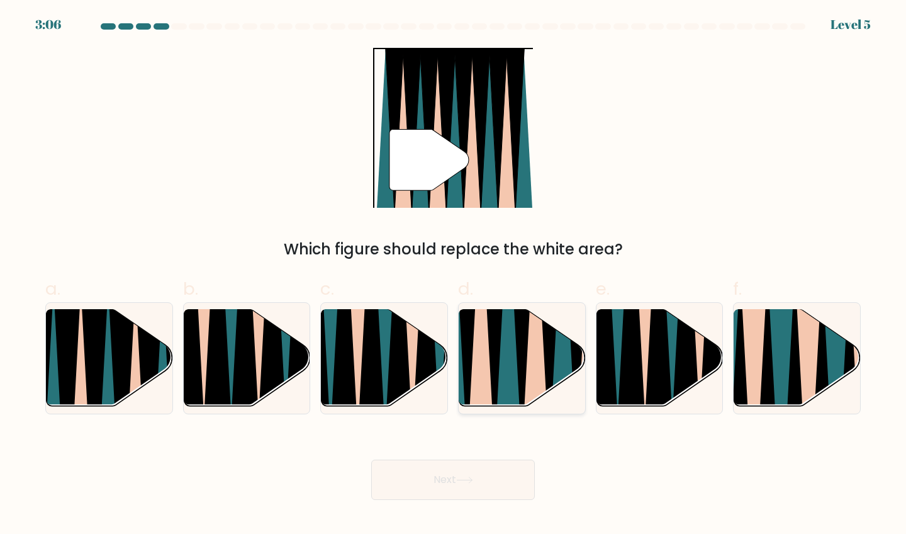
click at [502, 352] on icon at bounding box center [509, 307] width 28 height 252
click at [454, 275] on input "d." at bounding box center [453, 271] width 1 height 8
radio input "true"
click at [450, 478] on button "Next" at bounding box center [453, 479] width 164 height 40
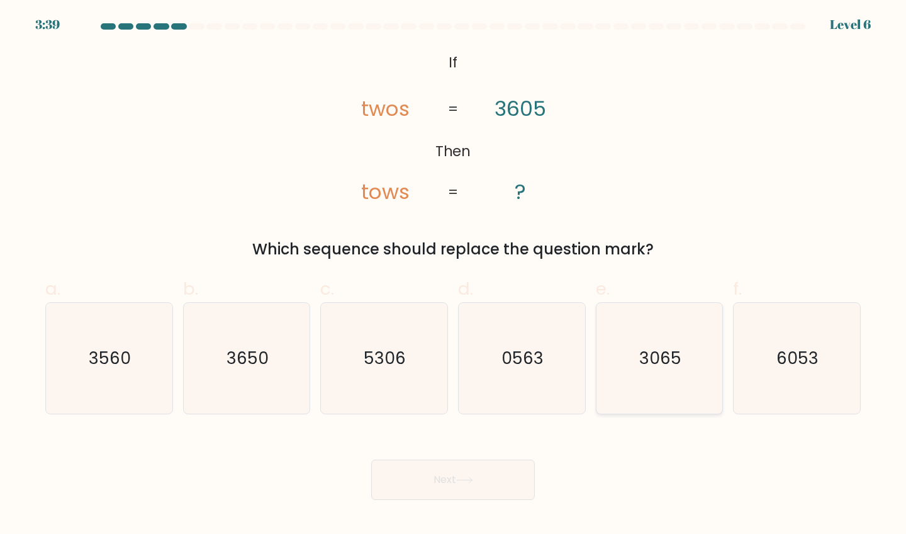
click at [681, 352] on icon "3065" at bounding box center [659, 358] width 111 height 111
click at [454, 275] on input "e. 3065" at bounding box center [453, 271] width 1 height 8
radio input "true"
click at [415, 482] on button "Next" at bounding box center [453, 479] width 164 height 40
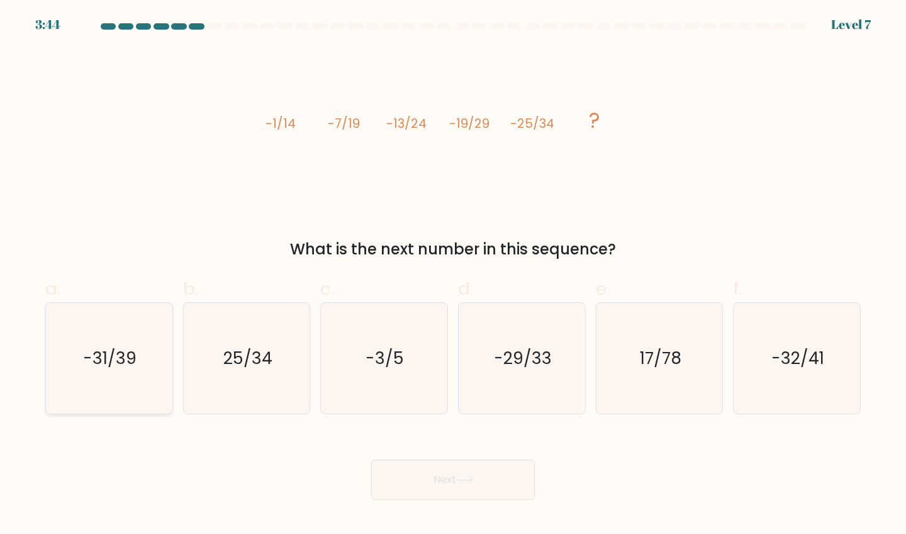
click at [87, 342] on icon "-31/39" at bounding box center [108, 358] width 111 height 111
click at [453, 275] on input "a. -31/39" at bounding box center [453, 271] width 1 height 8
radio input "true"
click at [457, 475] on button "Next" at bounding box center [453, 479] width 164 height 40
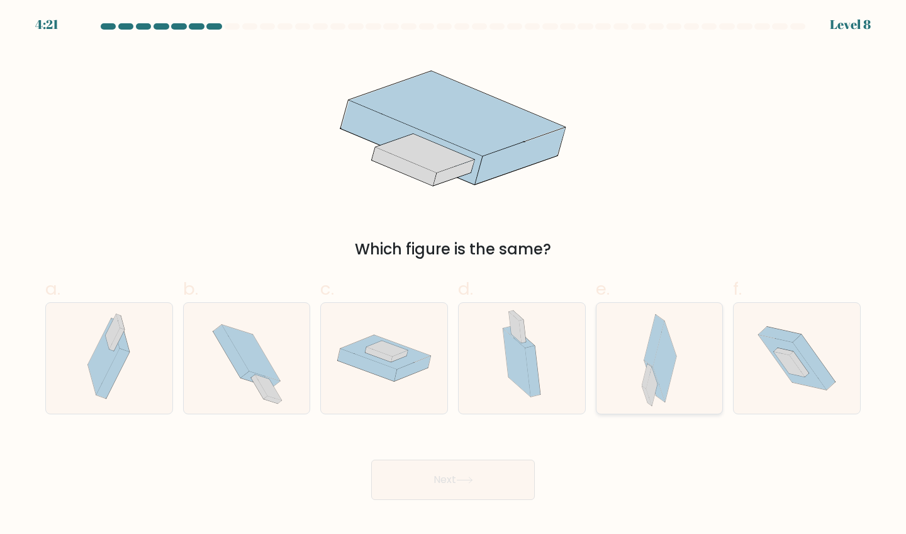
click at [656, 335] on icon at bounding box center [654, 340] width 20 height 52
click at [454, 275] on input "e." at bounding box center [453, 271] width 1 height 8
radio input "true"
click at [502, 473] on button "Next" at bounding box center [453, 479] width 164 height 40
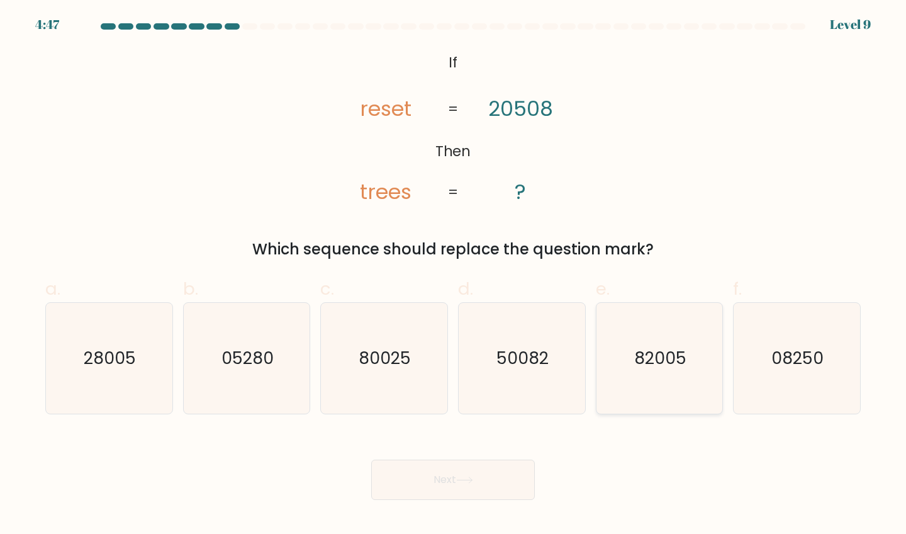
click at [684, 357] on text "82005" at bounding box center [660, 357] width 52 height 23
click at [454, 275] on input "e. 82005" at bounding box center [453, 271] width 1 height 8
radio input "true"
click at [442, 482] on button "Next" at bounding box center [453, 479] width 164 height 40
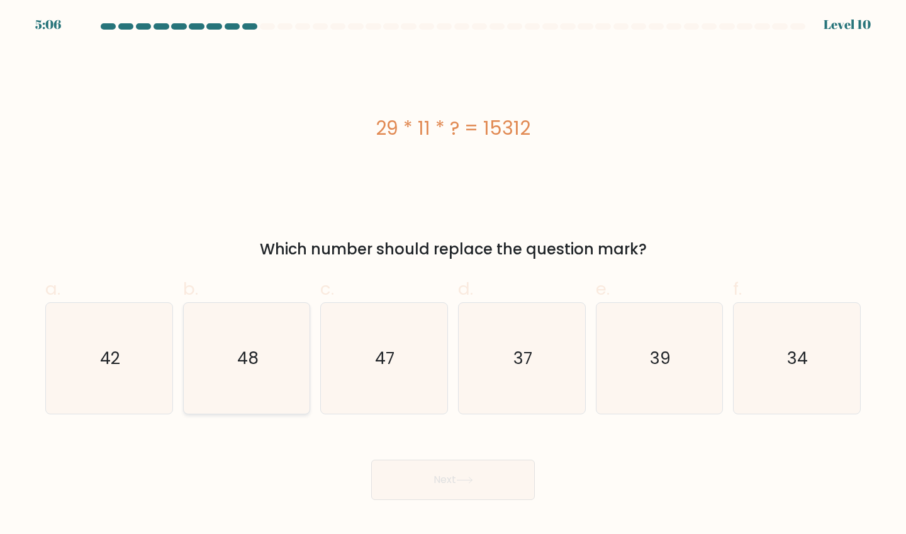
click at [267, 345] on icon "48" at bounding box center [246, 358] width 111 height 111
click at [453, 275] on input "b. 48" at bounding box center [453, 271] width 1 height 8
radio input "true"
click at [419, 486] on button "Next" at bounding box center [453, 479] width 164 height 40
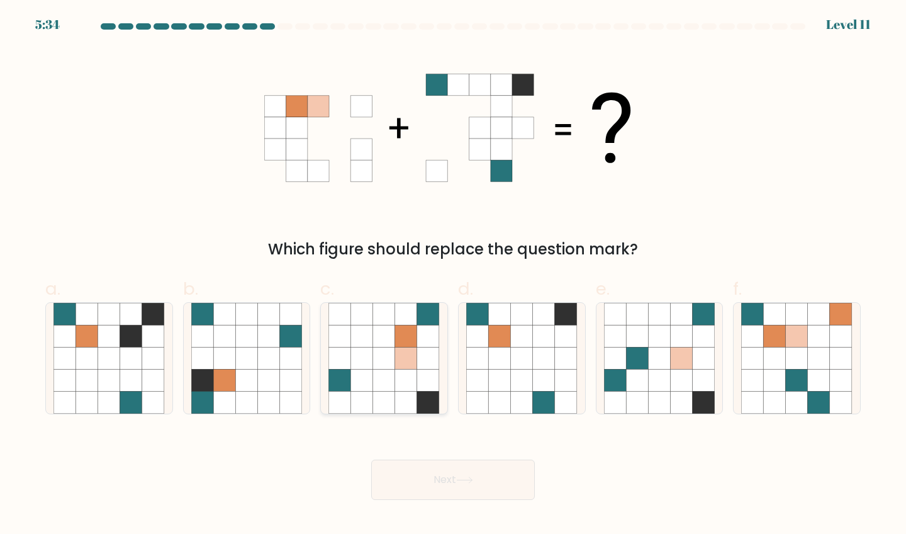
click at [396, 355] on icon at bounding box center [406, 358] width 22 height 22
click at [453, 275] on input "c." at bounding box center [453, 271] width 1 height 8
radio input "true"
click at [434, 478] on button "Next" at bounding box center [453, 479] width 164 height 40
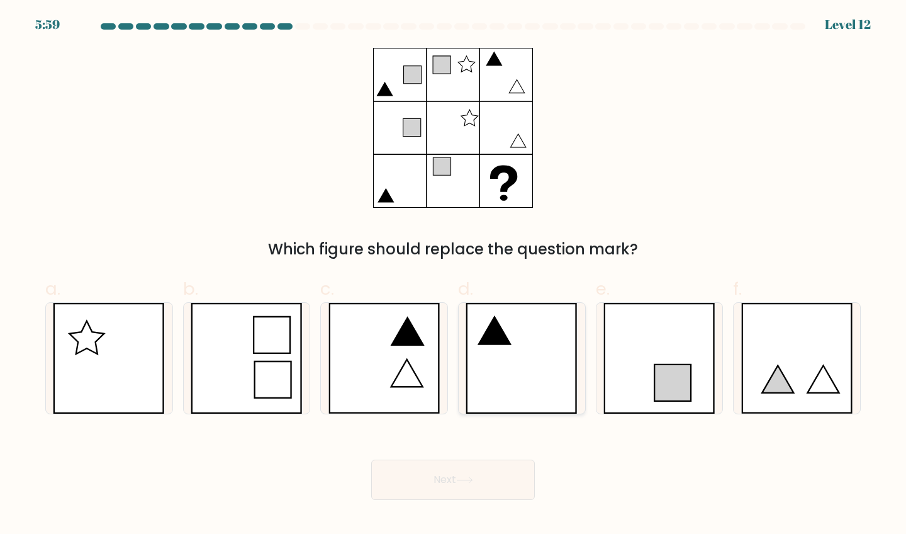
click at [510, 343] on icon at bounding box center [494, 330] width 31 height 28
click at [454, 275] on input "d." at bounding box center [453, 271] width 1 height 8
radio input "true"
click at [467, 482] on icon at bounding box center [464, 479] width 17 height 7
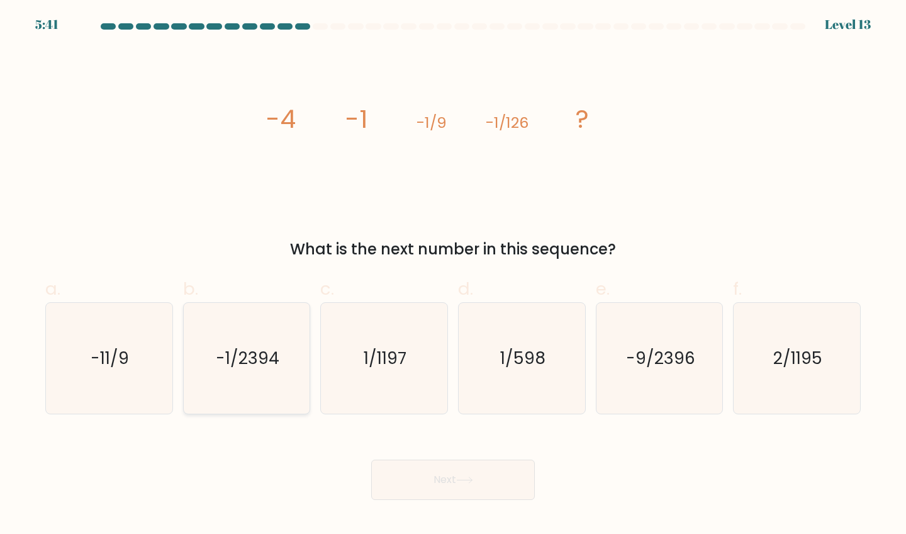
click at [261, 345] on icon "-1/2394" at bounding box center [246, 358] width 111 height 111
click at [453, 275] on input "b. -1/2394" at bounding box center [453, 271] width 1 height 8
radio input "true"
click at [429, 478] on button "Next" at bounding box center [453, 479] width 164 height 40
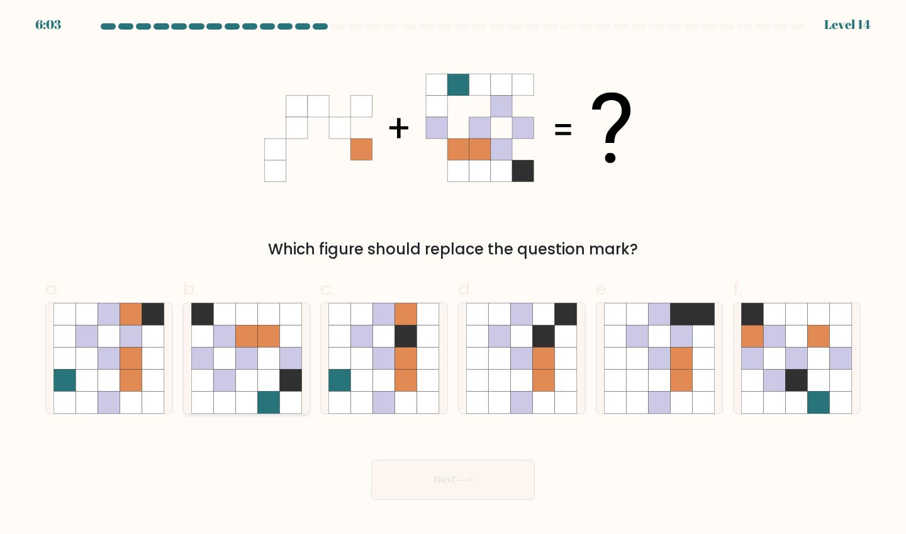
click at [266, 322] on icon at bounding box center [269, 314] width 22 height 22
click at [453, 275] on input "b." at bounding box center [453, 271] width 1 height 8
radio input "true"
click at [801, 381] on icon at bounding box center [797, 380] width 22 height 22
click at [454, 275] on input "f." at bounding box center [453, 271] width 1 height 8
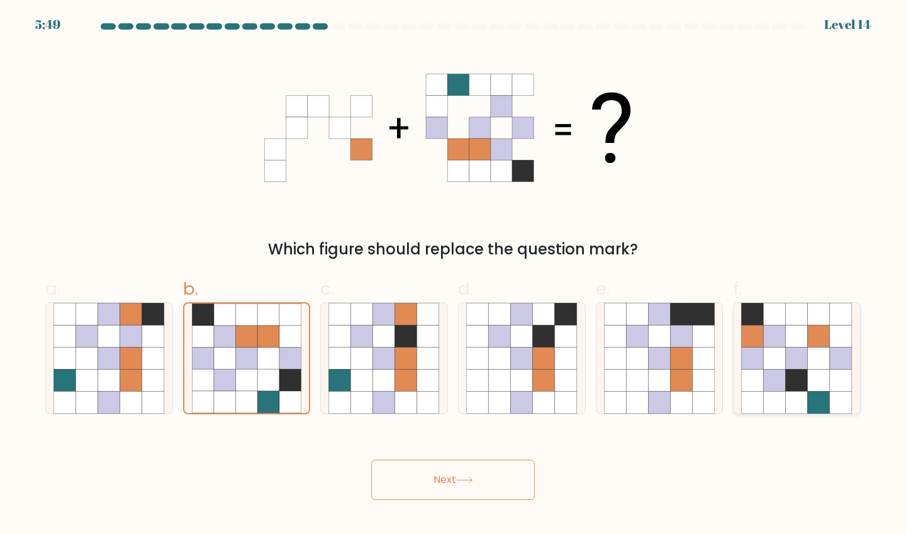
radio input "true"
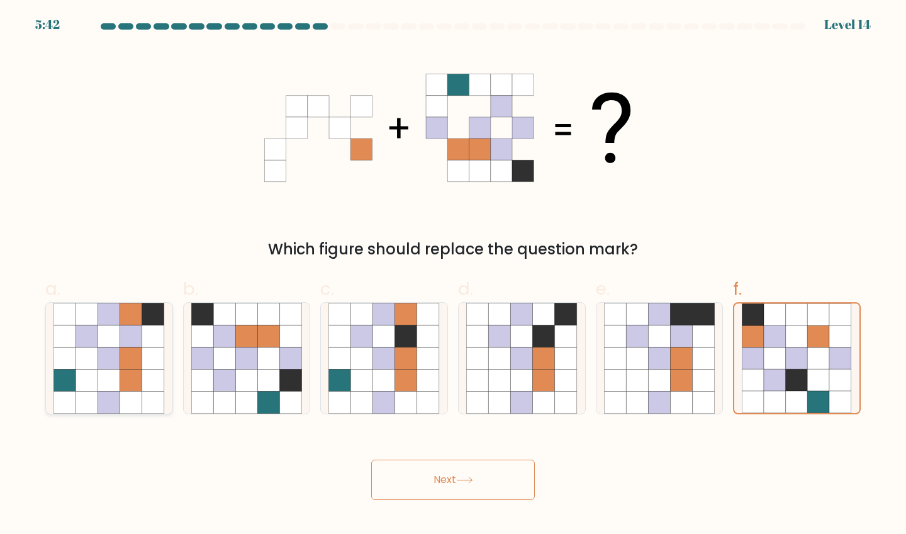
click at [87, 360] on icon at bounding box center [87, 358] width 22 height 22
click at [453, 275] on input "a." at bounding box center [453, 271] width 1 height 8
radio input "true"
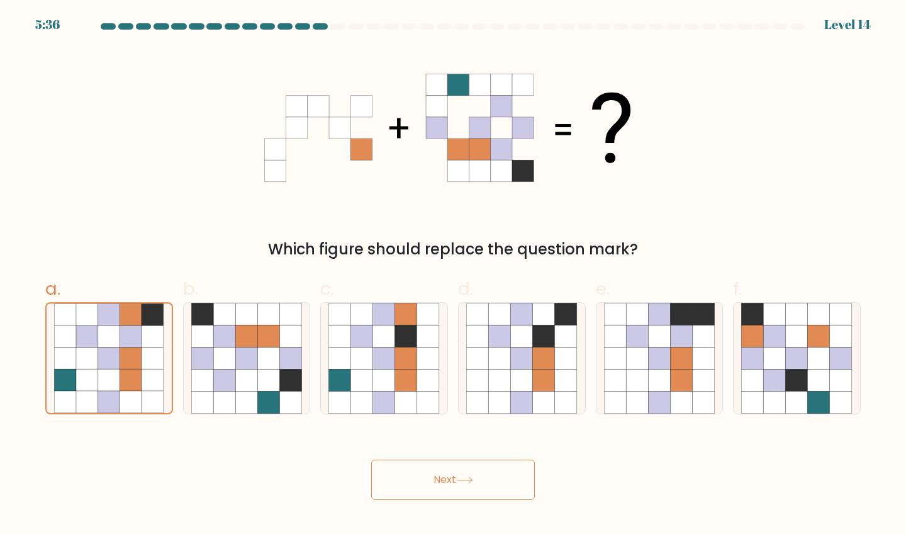
click at [493, 473] on button "Next" at bounding box center [453, 479] width 164 height 40
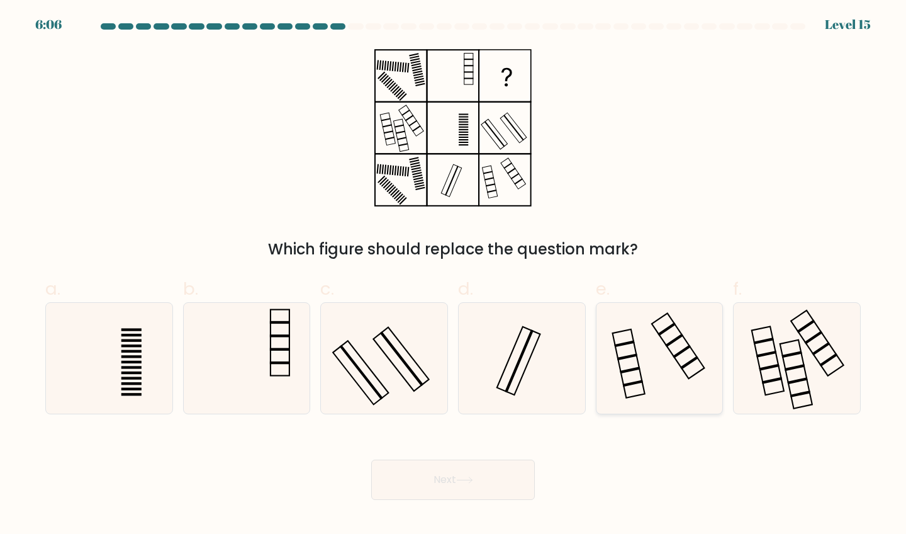
click at [669, 355] on icon at bounding box center [659, 358] width 111 height 111
click at [454, 275] on input "e." at bounding box center [453, 271] width 1 height 8
radio input "true"
click at [398, 357] on icon at bounding box center [383, 358] width 111 height 111
click at [453, 275] on input "c." at bounding box center [453, 271] width 1 height 8
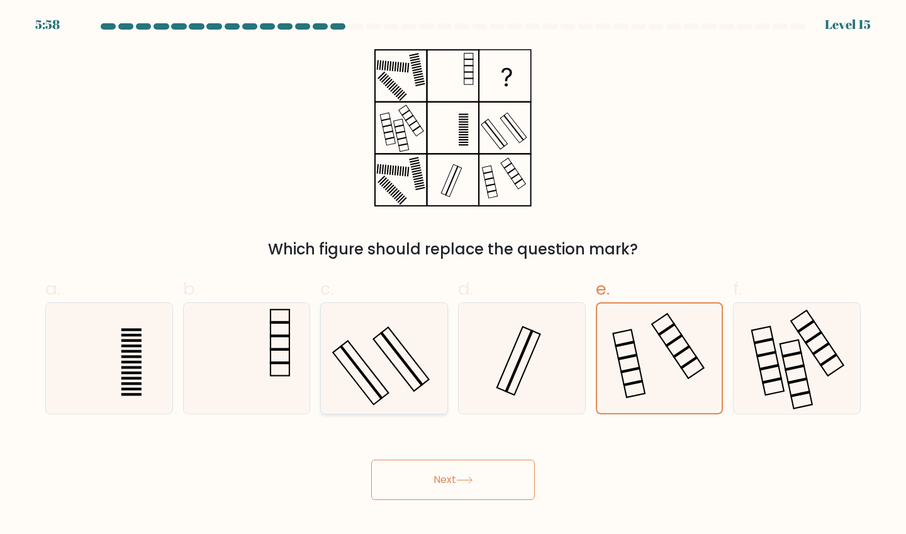
radio input "true"
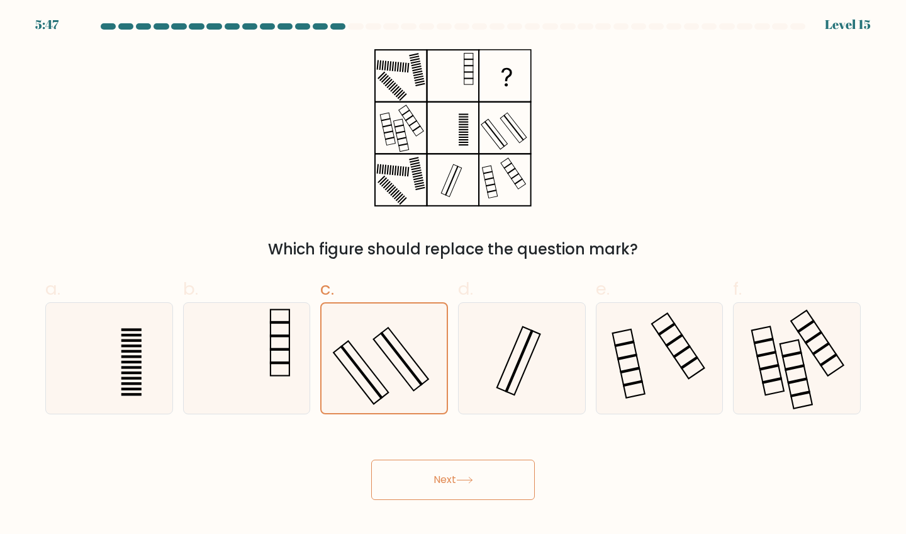
click at [439, 477] on button "Next" at bounding box center [453, 479] width 164 height 40
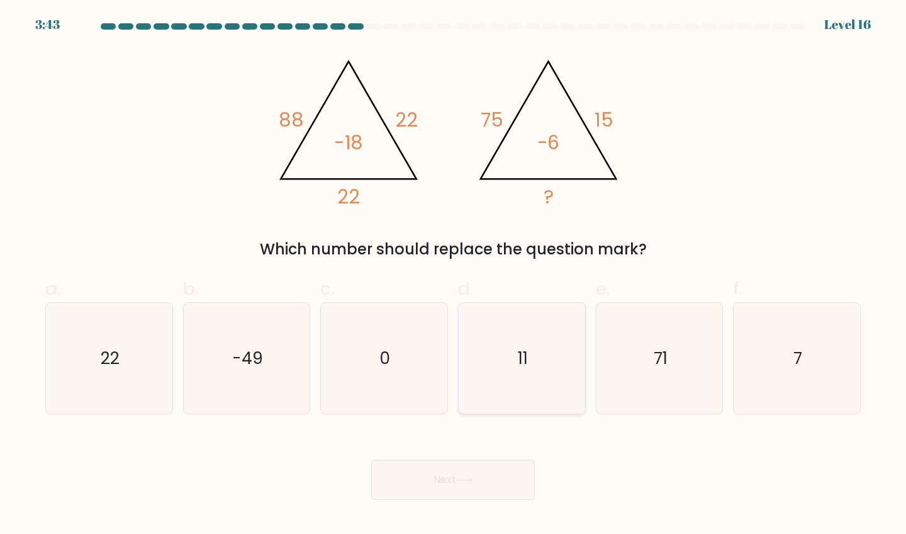
click at [538, 366] on icon "11" at bounding box center [521, 358] width 111 height 111
click at [454, 275] on input "d. 11" at bounding box center [453, 271] width 1 height 8
radio input "true"
click at [469, 488] on button "Next" at bounding box center [453, 479] width 164 height 40
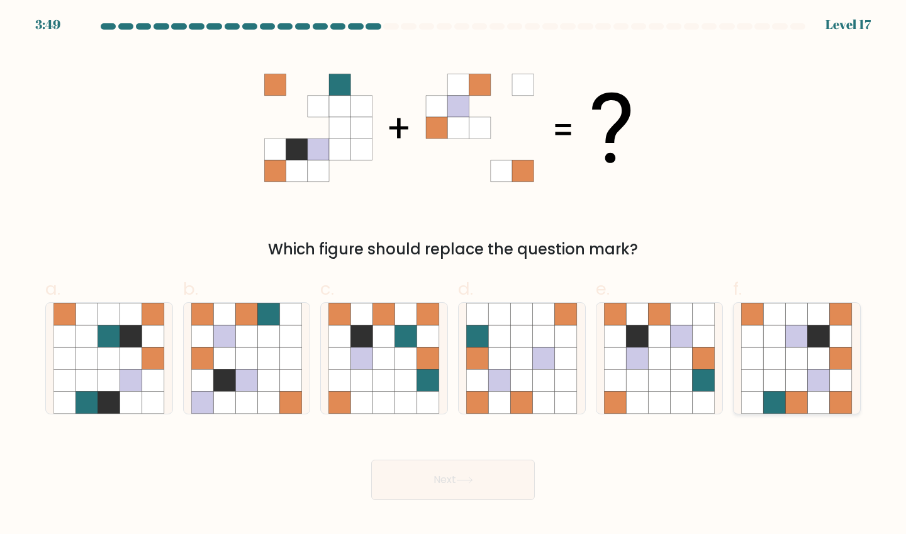
click at [813, 360] on icon at bounding box center [819, 358] width 22 height 22
click at [454, 275] on input "f." at bounding box center [453, 271] width 1 height 8
radio input "true"
click at [481, 473] on button "Next" at bounding box center [453, 479] width 164 height 40
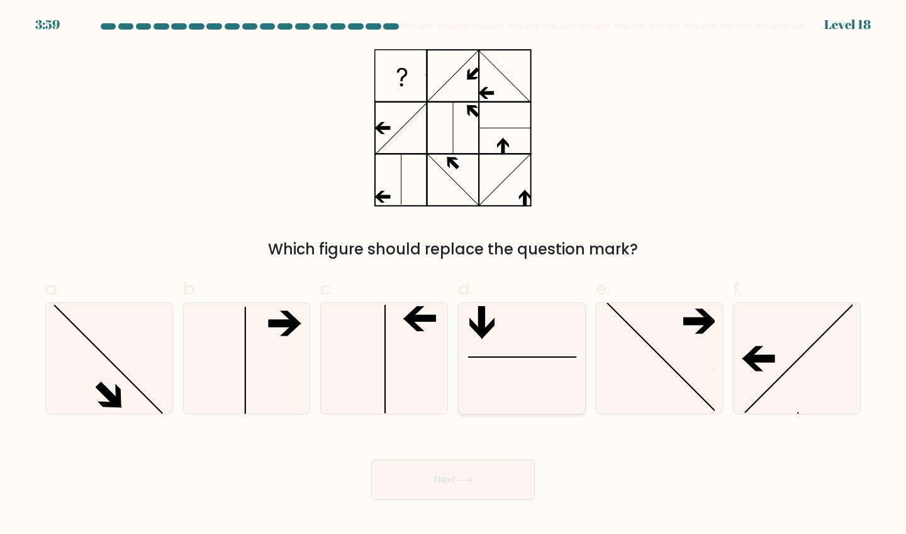
click at [515, 327] on icon at bounding box center [521, 358] width 111 height 111
click at [454, 275] on input "d." at bounding box center [453, 271] width 1 height 8
radio input "true"
click at [464, 477] on icon at bounding box center [464, 479] width 17 height 7
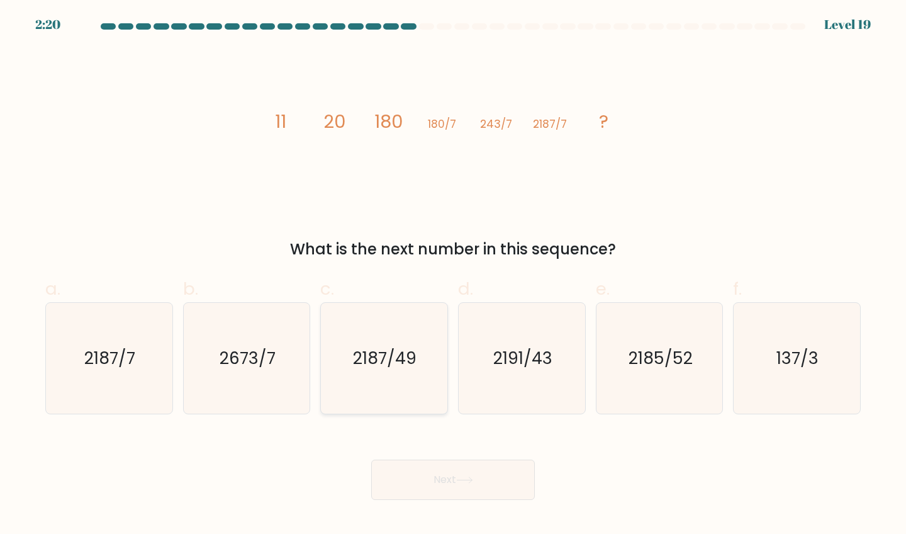
click at [377, 367] on text "2187/49" at bounding box center [386, 357] width 64 height 23
click at [453, 275] on input "c. 2187/49" at bounding box center [453, 271] width 1 height 8
radio input "true"
click at [426, 474] on button "Next" at bounding box center [453, 479] width 164 height 40
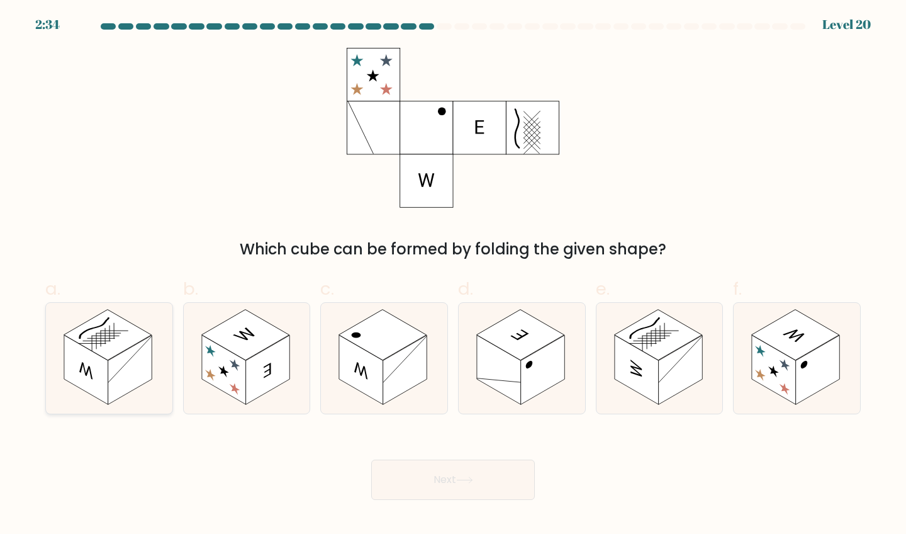
click at [99, 385] on rect at bounding box center [86, 369] width 44 height 69
click at [453, 275] on input "a." at bounding box center [453, 271] width 1 height 8
radio input "true"
click at [498, 476] on button "Next" at bounding box center [453, 479] width 164 height 40
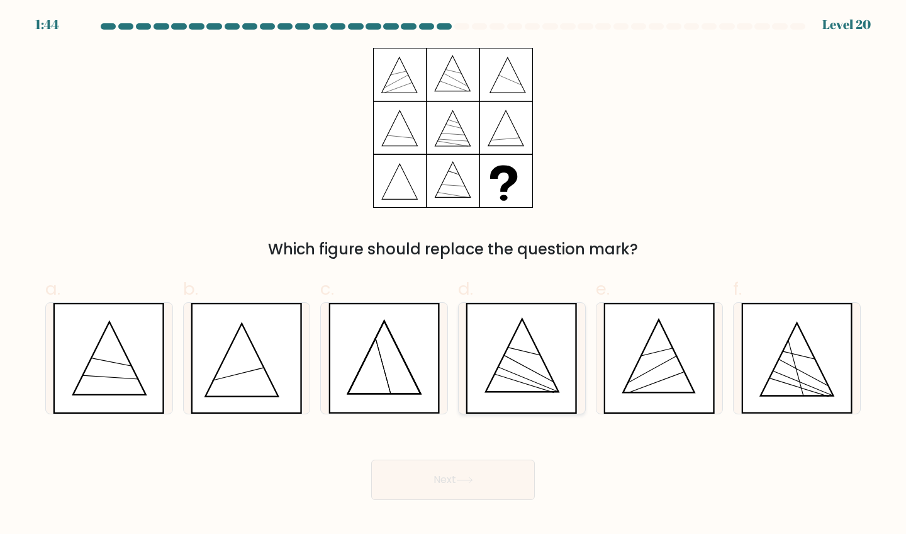
click at [547, 391] on icon at bounding box center [522, 354] width 73 height 73
click at [454, 275] on input "d." at bounding box center [453, 271] width 1 height 8
radio input "true"
click at [473, 488] on button "Next" at bounding box center [453, 479] width 164 height 40
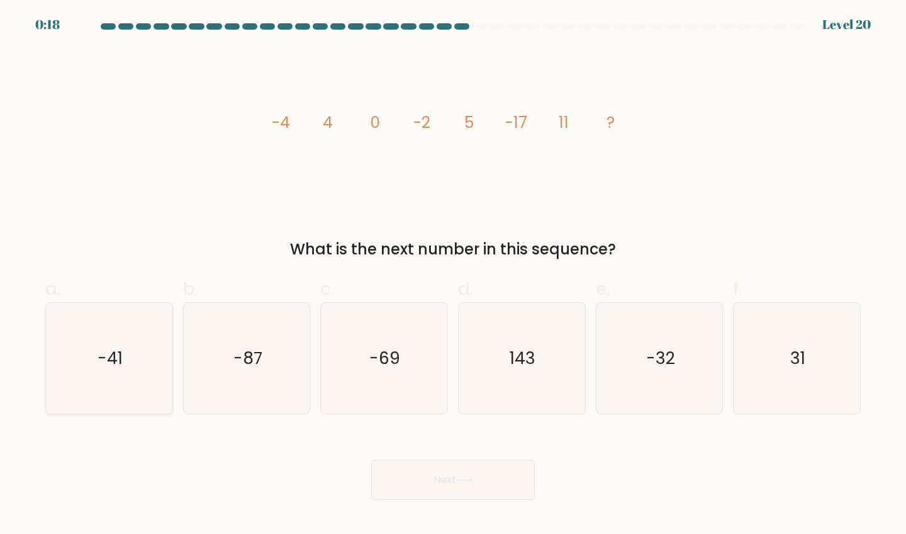
click at [90, 354] on icon "-41" at bounding box center [108, 358] width 111 height 111
click at [453, 275] on input "a. -41" at bounding box center [453, 271] width 1 height 8
radio input "true"
click at [498, 470] on button "Next" at bounding box center [453, 479] width 164 height 40
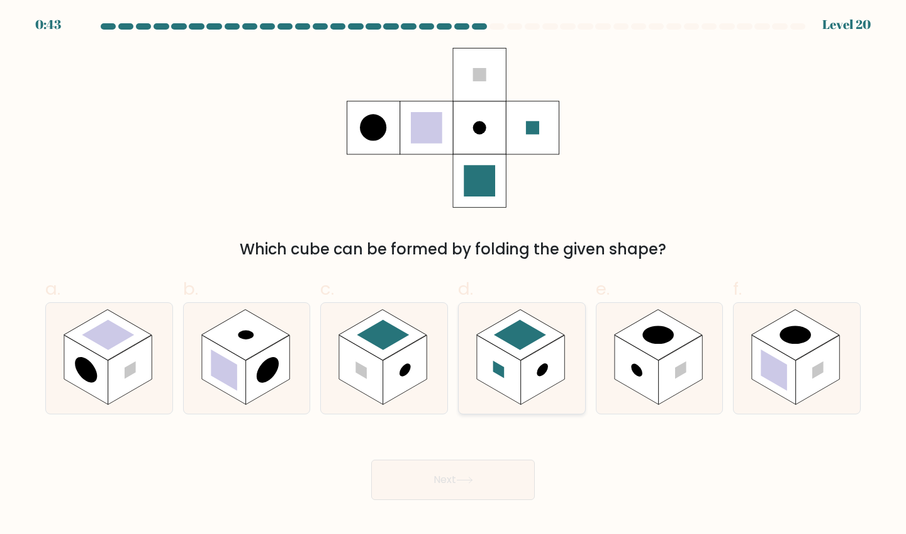
click at [529, 349] on rect at bounding box center [521, 334] width 88 height 51
click at [454, 275] on input "d." at bounding box center [453, 271] width 1 height 8
radio input "true"
click at [785, 360] on rect at bounding box center [774, 369] width 44 height 69
click at [454, 275] on input "f." at bounding box center [453, 271] width 1 height 8
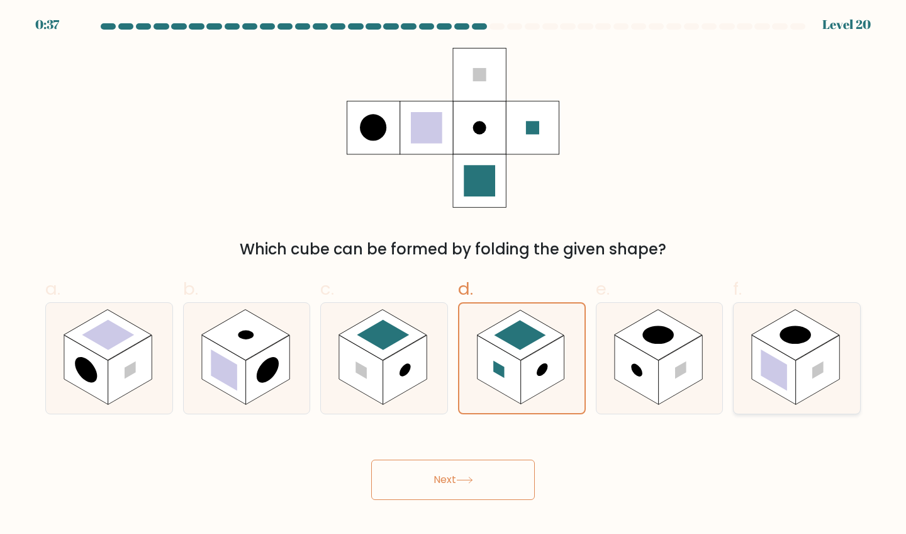
radio input "true"
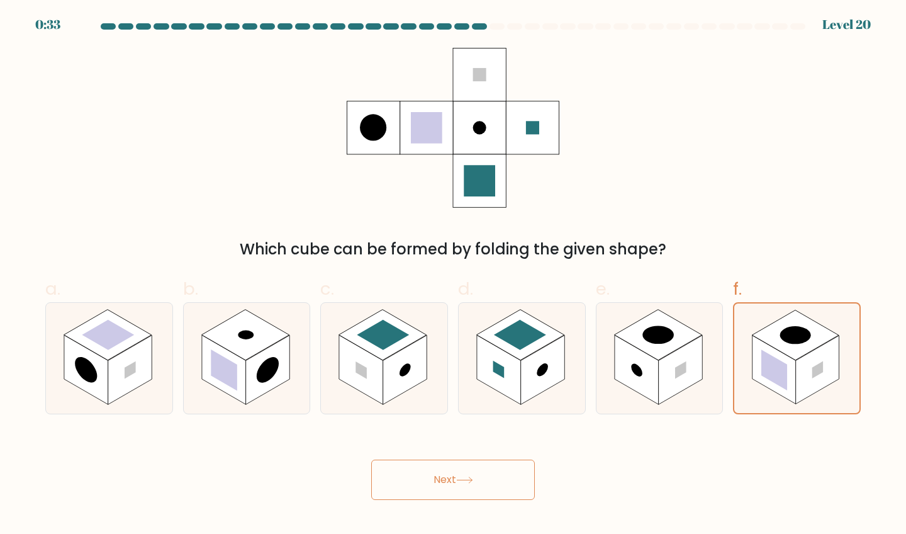
click at [486, 482] on button "Next" at bounding box center [453, 479] width 164 height 40
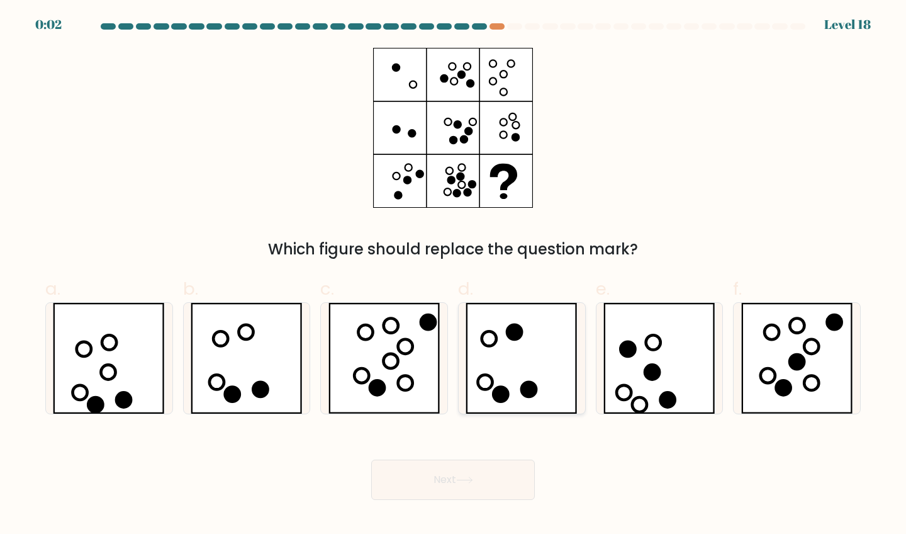
click at [510, 371] on icon at bounding box center [522, 358] width 112 height 111
click at [454, 275] on input "d." at bounding box center [453, 271] width 1 height 8
radio input "true"
click at [488, 487] on button "Next" at bounding box center [453, 479] width 164 height 40
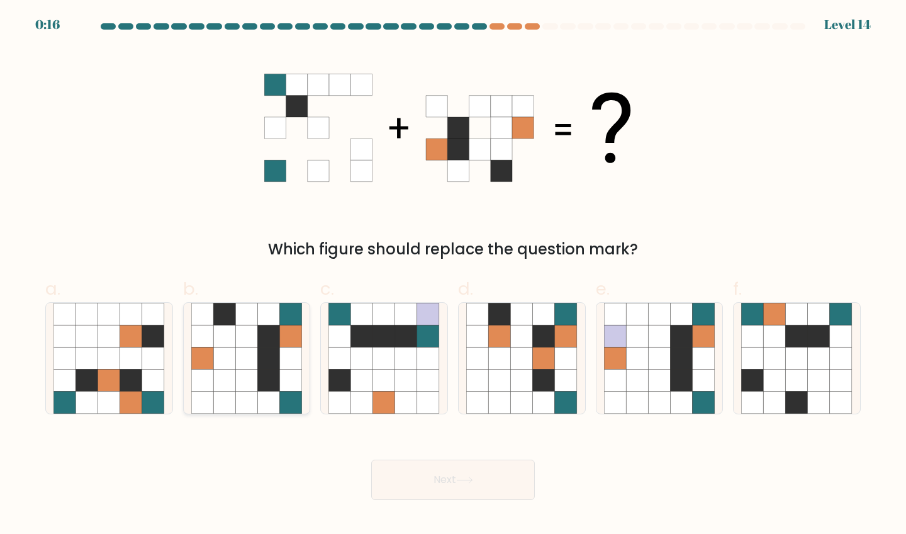
click at [284, 356] on icon at bounding box center [291, 358] width 22 height 22
click at [453, 275] on input "b." at bounding box center [453, 271] width 1 height 8
radio input "true"
click at [427, 481] on button "Next" at bounding box center [453, 479] width 164 height 40
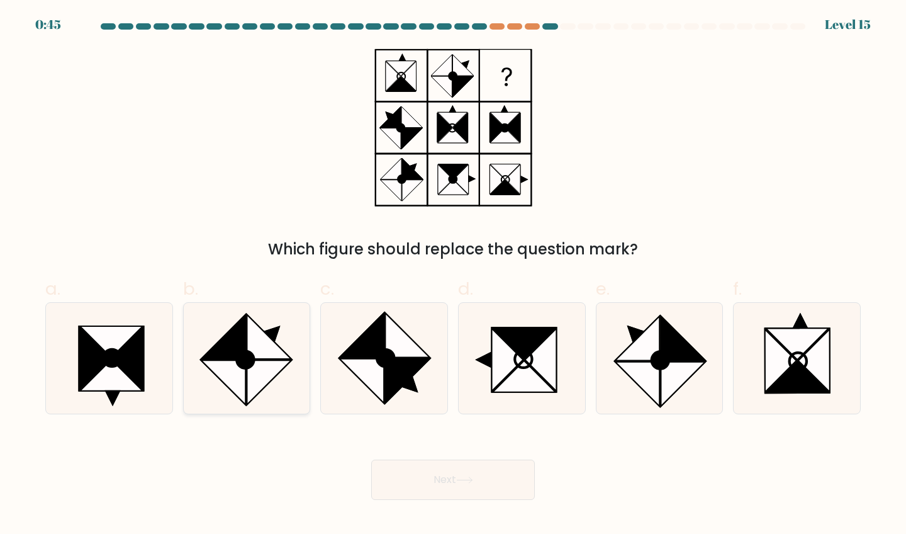
click at [243, 373] on icon at bounding box center [223, 382] width 45 height 45
click at [453, 275] on input "b." at bounding box center [453, 271] width 1 height 8
radio input "true"
click at [458, 495] on button "Next" at bounding box center [453, 479] width 164 height 40
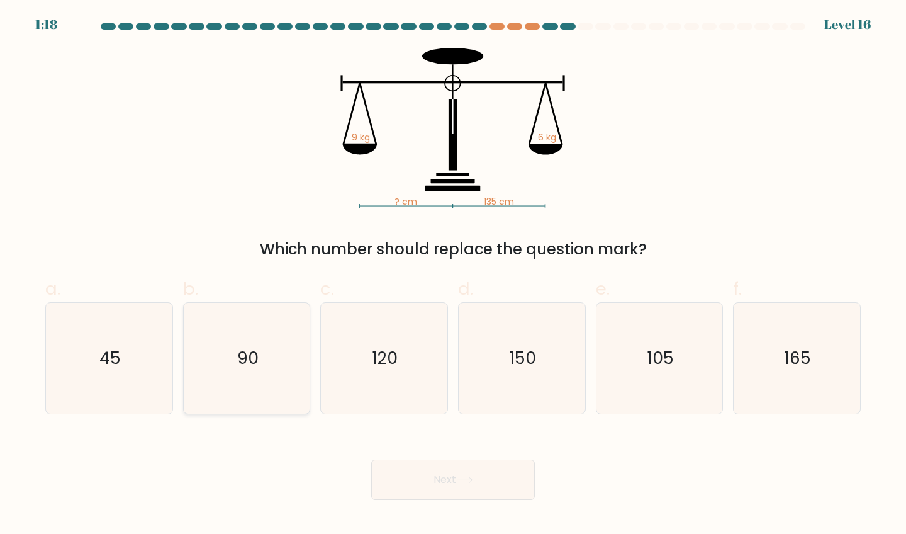
click at [271, 341] on icon "90" at bounding box center [246, 358] width 111 height 111
click at [453, 275] on input "b. 90" at bounding box center [453, 271] width 1 height 8
radio input "true"
click at [427, 473] on button "Next" at bounding box center [453, 479] width 164 height 40
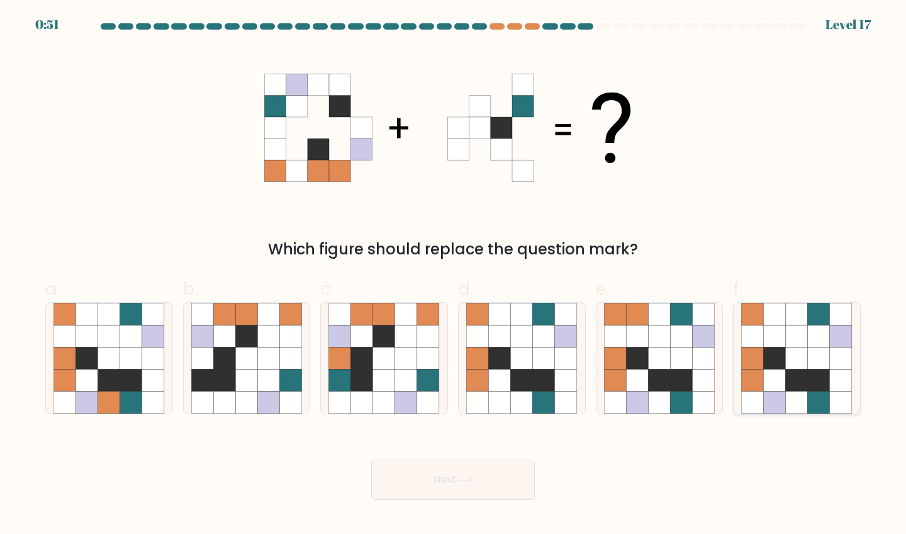
click at [799, 368] on icon at bounding box center [797, 358] width 22 height 22
click at [454, 275] on input "f." at bounding box center [453, 271] width 1 height 8
radio input "true"
click at [461, 478] on icon at bounding box center [464, 479] width 17 height 7
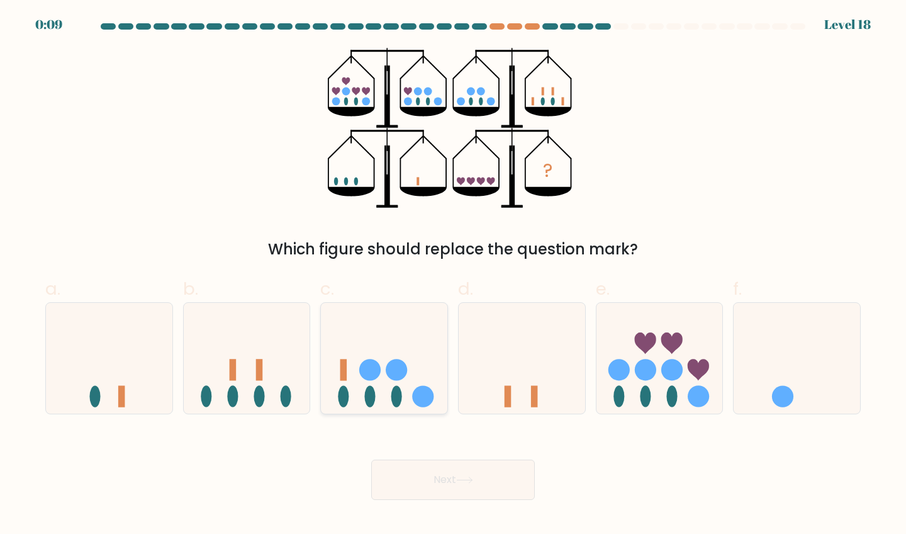
click at [392, 366] on circle at bounding box center [396, 369] width 21 height 21
click at [453, 275] on input "c." at bounding box center [453, 271] width 1 height 8
radio input "true"
click at [418, 482] on button "Next" at bounding box center [453, 479] width 164 height 40
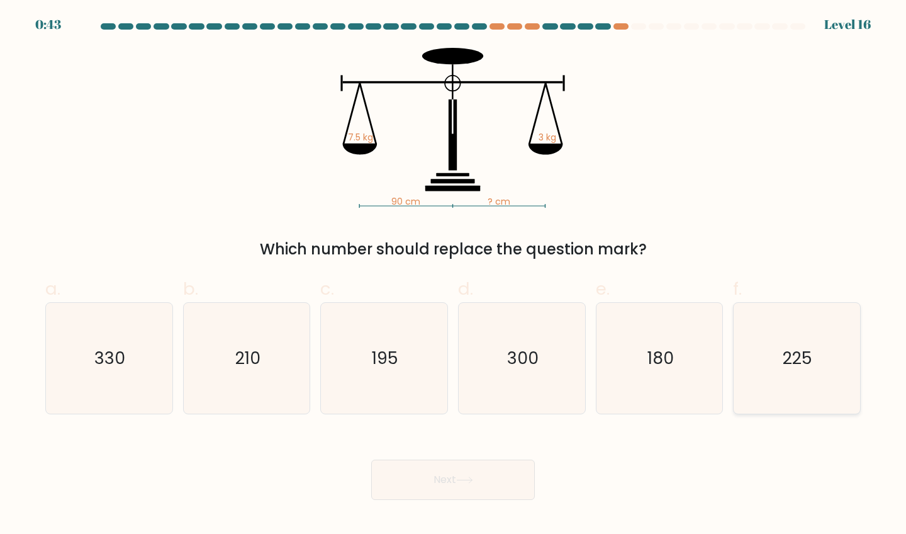
click at [817, 363] on icon "225" at bounding box center [796, 358] width 111 height 111
click at [454, 275] on input "f. 225" at bounding box center [453, 271] width 1 height 8
radio input "true"
click at [462, 488] on button "Next" at bounding box center [453, 479] width 164 height 40
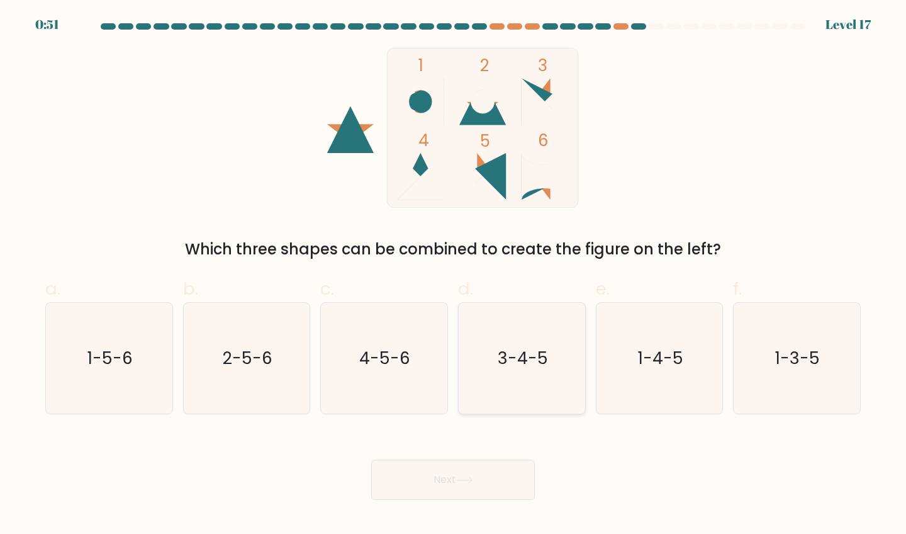
click at [512, 361] on text "3-4-5" at bounding box center [523, 357] width 50 height 23
click at [454, 275] on input "d. 3-4-5" at bounding box center [453, 271] width 1 height 8
radio input "true"
click at [446, 485] on button "Next" at bounding box center [453, 479] width 164 height 40
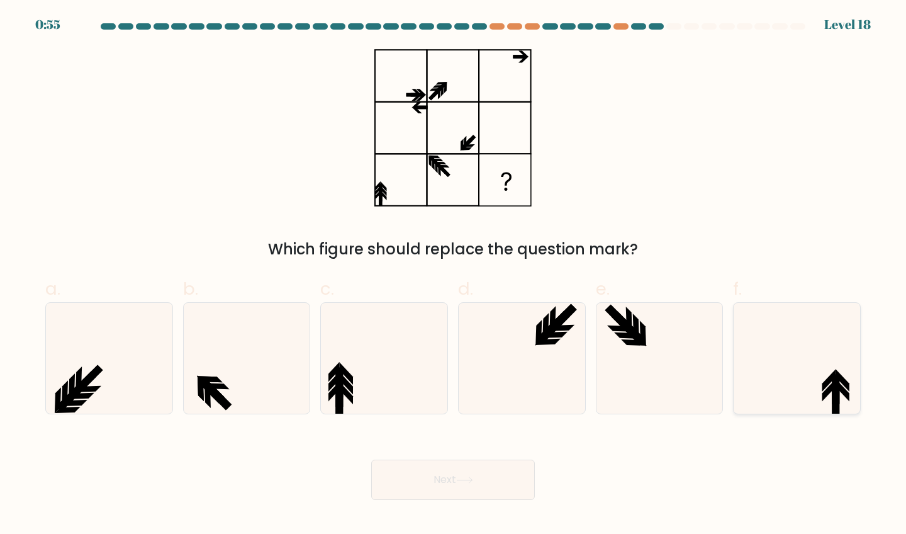
click at [816, 349] on icon at bounding box center [796, 358] width 111 height 111
click at [454, 275] on input "f." at bounding box center [453, 271] width 1 height 8
radio input "true"
click at [483, 474] on button "Next" at bounding box center [453, 479] width 164 height 40
click at [663, 450] on div "Next" at bounding box center [453, 464] width 831 height 70
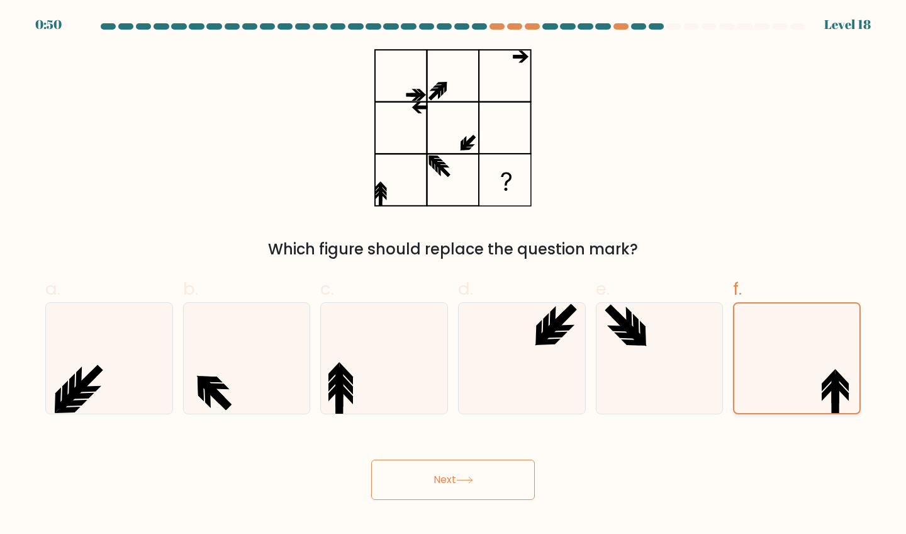
click at [759, 365] on icon at bounding box center [797, 358] width 110 height 110
click at [454, 275] on input "f." at bounding box center [453, 271] width 1 height 8
click at [456, 474] on button "Next" at bounding box center [453, 479] width 164 height 40
click at [413, 476] on button "Next" at bounding box center [453, 479] width 164 height 40
click at [401, 476] on button "Next" at bounding box center [453, 479] width 164 height 40
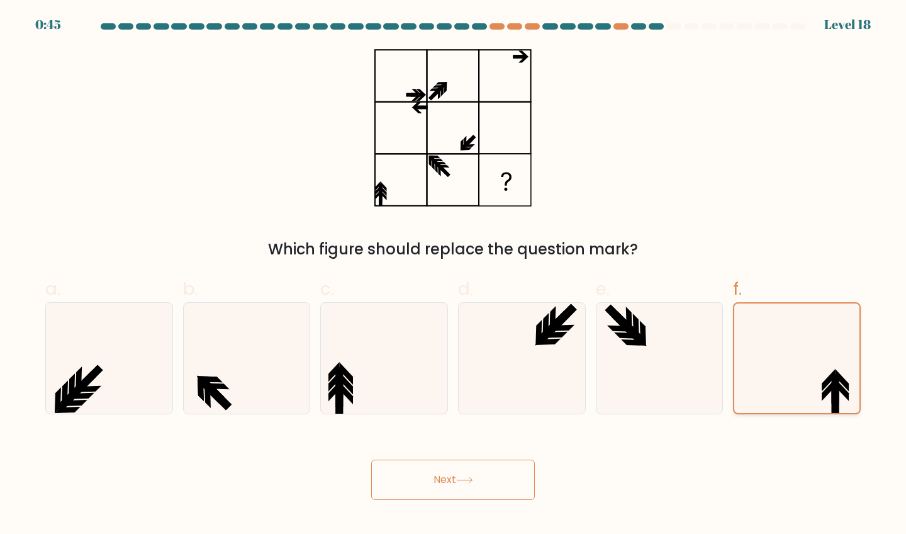
click at [792, 344] on icon at bounding box center [797, 358] width 110 height 110
click at [454, 275] on input "f." at bounding box center [453, 271] width 1 height 8
click at [457, 476] on button "Next" at bounding box center [453, 479] width 164 height 40
click at [748, 316] on icon at bounding box center [796, 358] width 111 height 111
click at [454, 275] on input "f." at bounding box center [453, 271] width 1 height 8
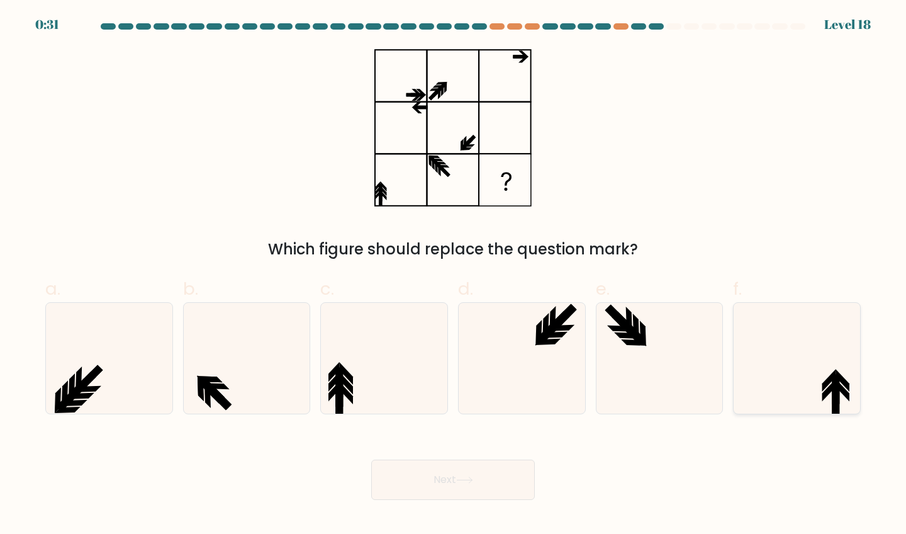
radio input "true"
click at [420, 474] on button "Next" at bounding box center [453, 479] width 164 height 40
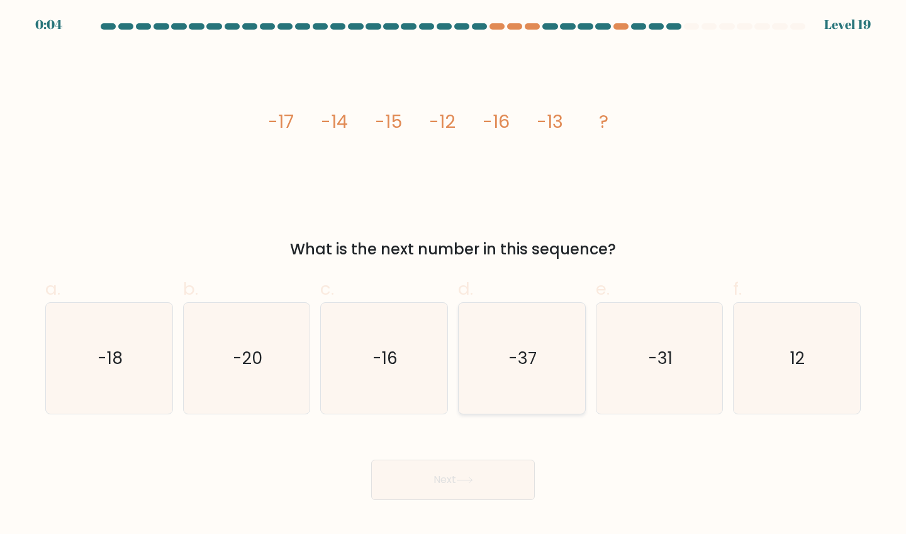
click at [556, 364] on icon "-37" at bounding box center [521, 358] width 111 height 111
click at [454, 275] on input "d. -37" at bounding box center [453, 271] width 1 height 8
radio input "true"
click at [486, 474] on button "Next" at bounding box center [453, 479] width 164 height 40
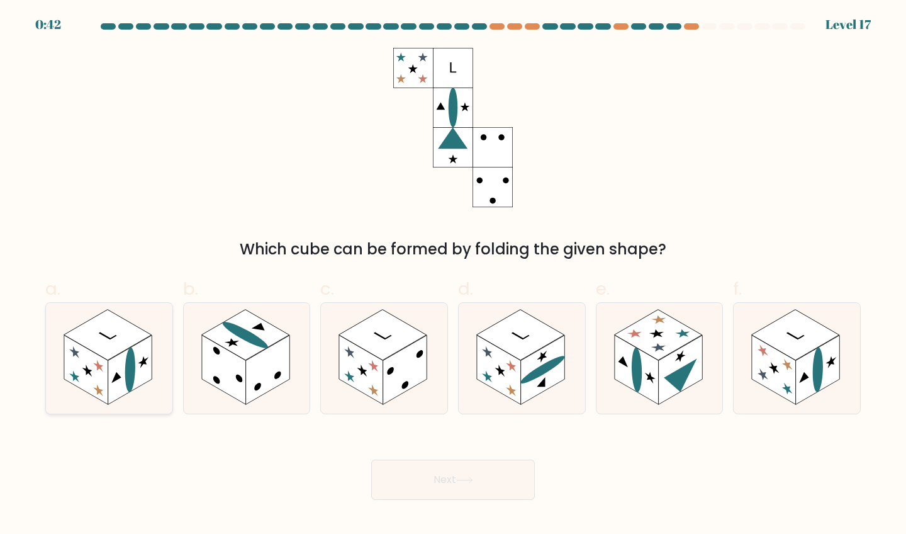
click at [123, 358] on rect at bounding box center [130, 369] width 44 height 69
click at [453, 275] on input "a." at bounding box center [453, 271] width 1 height 8
radio input "true"
click at [420, 474] on button "Next" at bounding box center [453, 479] width 164 height 40
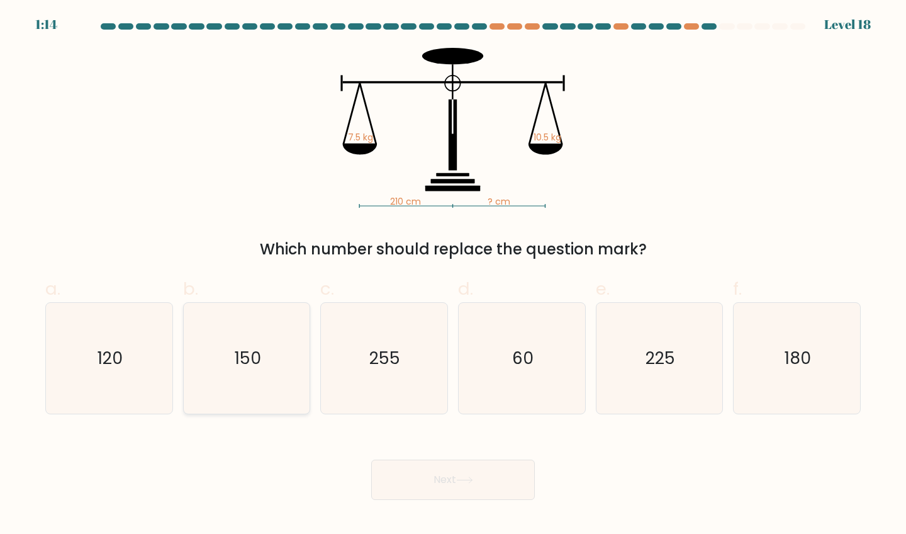
click at [259, 348] on text "150" at bounding box center [248, 357] width 26 height 23
click at [453, 275] on input "b. 150" at bounding box center [453, 271] width 1 height 8
radio input "true"
click at [428, 484] on button "Next" at bounding box center [453, 479] width 164 height 40
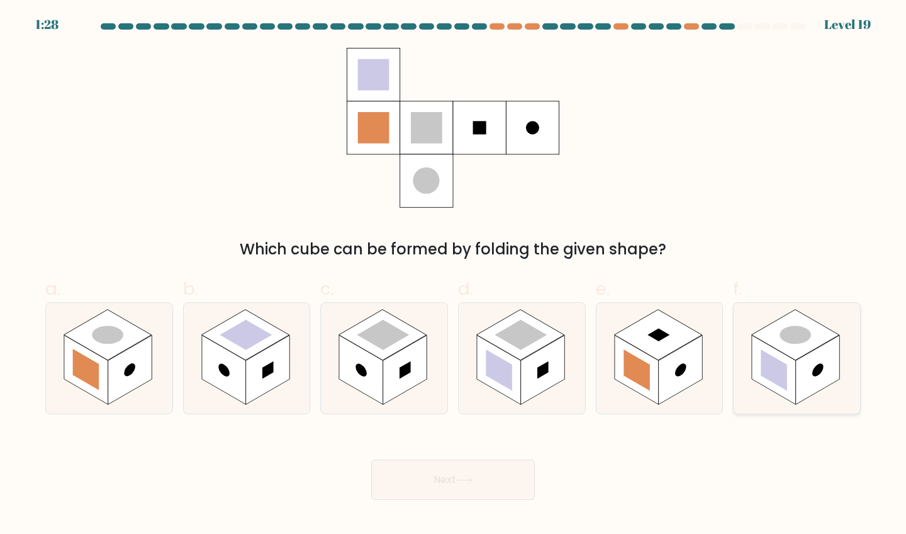
click at [782, 350] on rect at bounding box center [796, 334] width 88 height 51
click at [454, 275] on input "f." at bounding box center [453, 271] width 1 height 8
radio input "true"
click at [434, 481] on button "Next" at bounding box center [453, 479] width 164 height 40
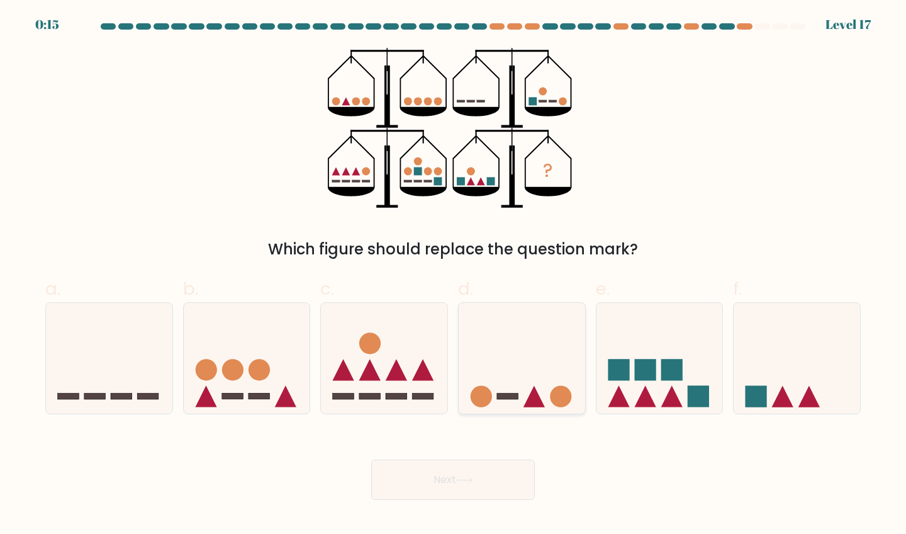
click at [530, 354] on icon at bounding box center [522, 358] width 126 height 104
click at [454, 275] on input "d." at bounding box center [453, 271] width 1 height 8
radio input "true"
click at [486, 471] on button "Next" at bounding box center [453, 479] width 164 height 40
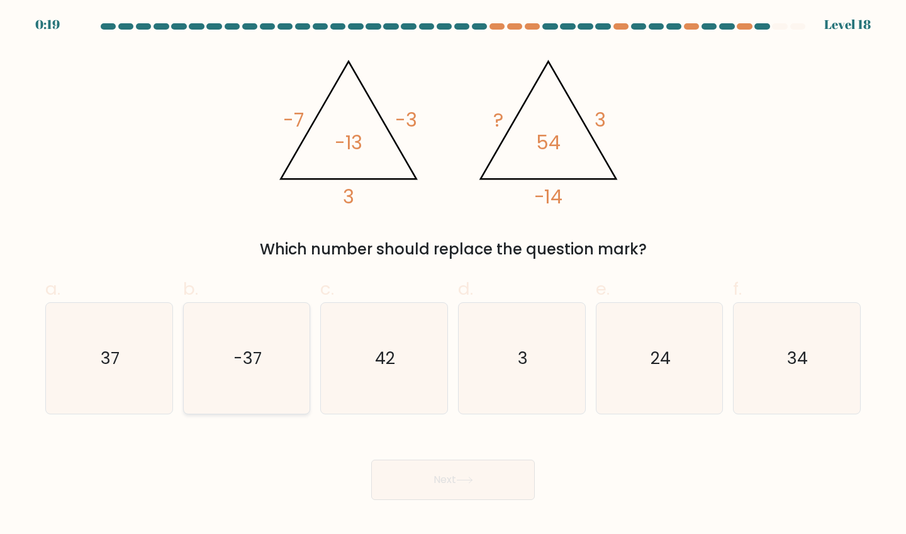
click at [230, 388] on icon "-37" at bounding box center [246, 358] width 111 height 111
click at [453, 275] on input "b. -37" at bounding box center [453, 271] width 1 height 8
radio input "true"
click at [117, 343] on icon "37" at bounding box center [108, 358] width 111 height 111
click at [453, 275] on input "a. 37" at bounding box center [453, 271] width 1 height 8
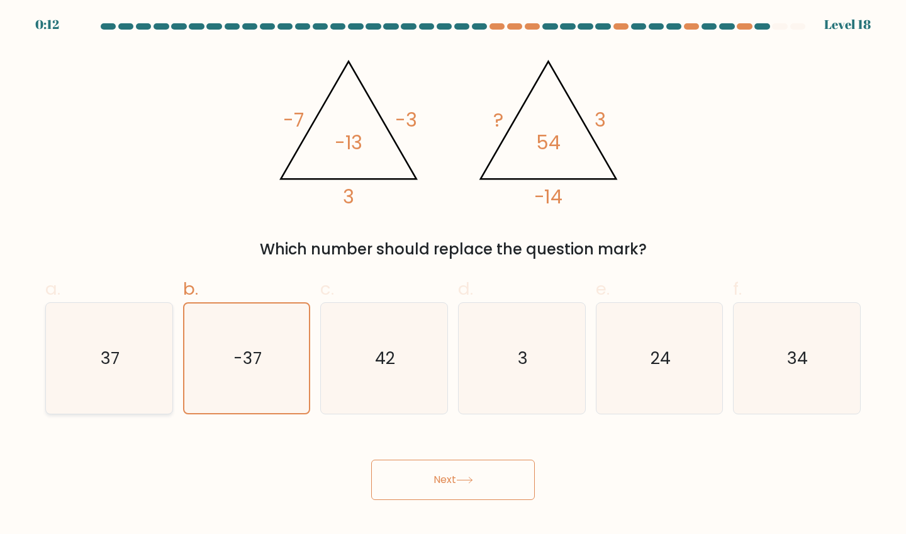
radio input "true"
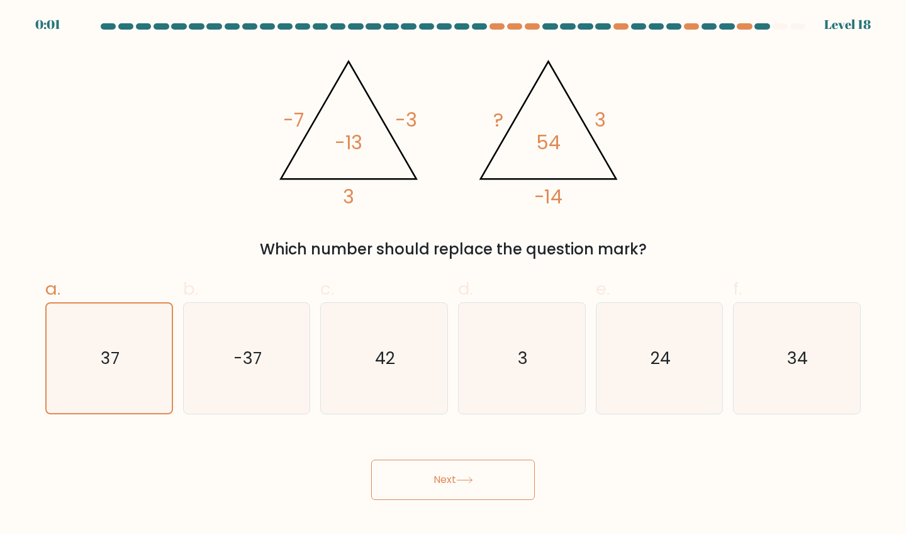
click at [409, 479] on button "Next" at bounding box center [453, 479] width 164 height 40
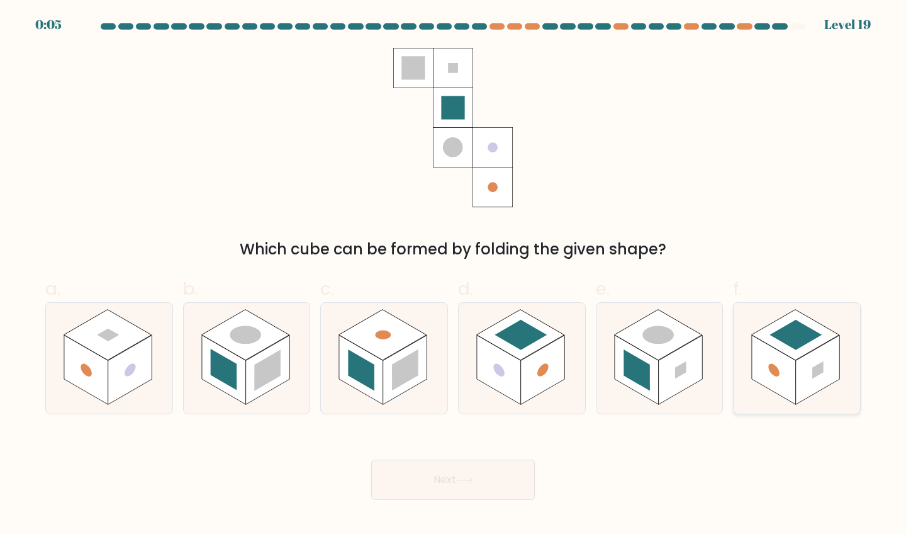
click at [785, 340] on rect at bounding box center [796, 335] width 52 height 30
click at [454, 275] on input "f." at bounding box center [453, 271] width 1 height 8
radio input "true"
click at [473, 482] on icon at bounding box center [464, 479] width 17 height 7
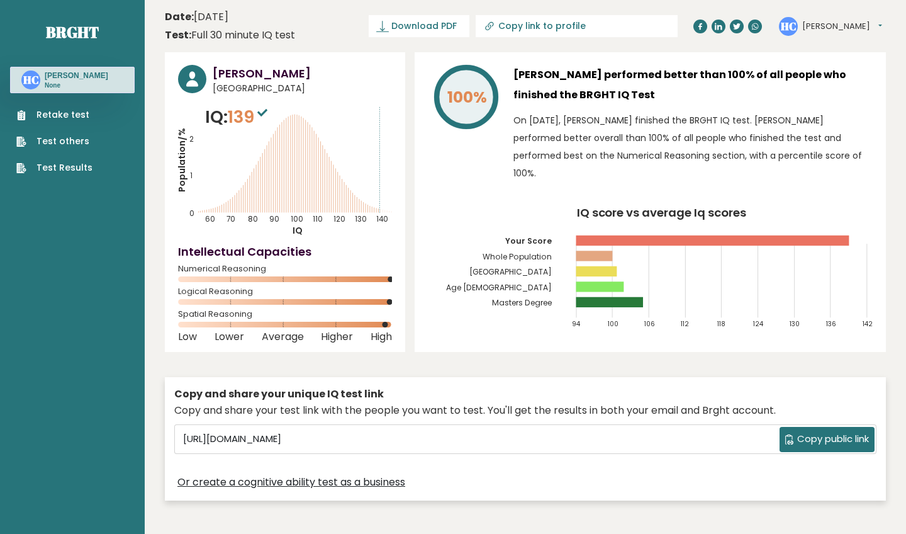
click at [814, 444] on span "Copy public link" at bounding box center [833, 439] width 72 height 14
click at [400, 26] on span "Download PDF" at bounding box center [423, 26] width 65 height 13
click at [847, 23] on button "[PERSON_NAME]" at bounding box center [842, 26] width 80 height 13
click at [730, 98] on h3 "Harriett Cooper performed better than 100% of all people who finished the BRGHT…" at bounding box center [692, 85] width 359 height 40
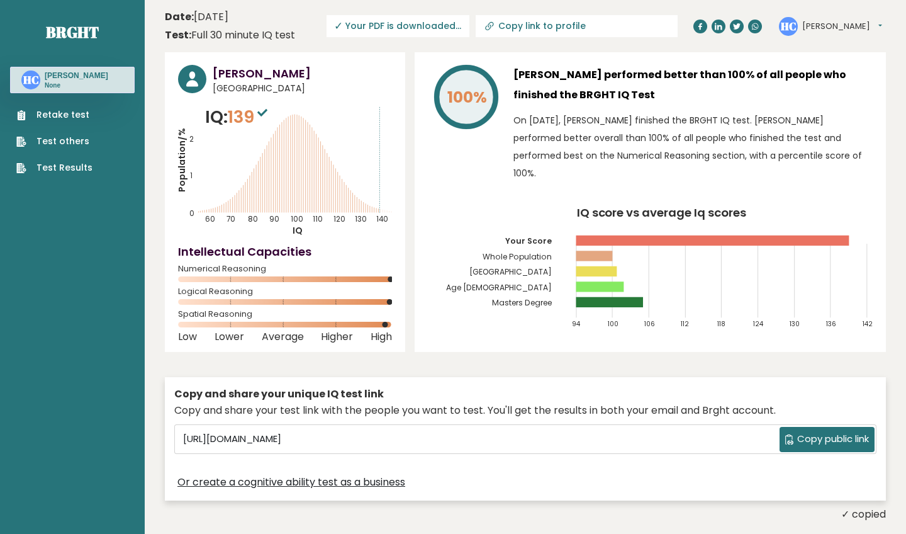
click at [82, 169] on link "Test Results" at bounding box center [54, 167] width 76 height 13
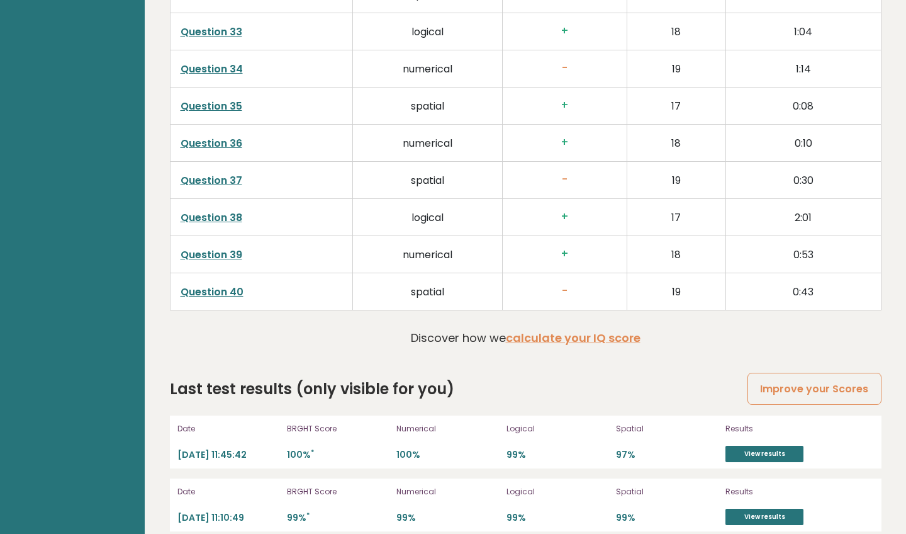
scroll to position [3186, 0]
click at [560, 330] on link "calculate your IQ score" at bounding box center [573, 338] width 135 height 16
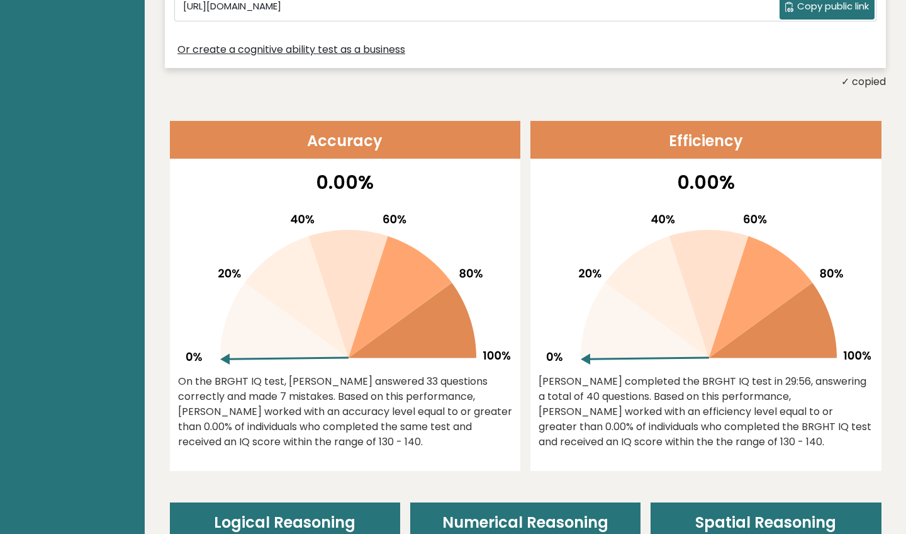
scroll to position [428, 0]
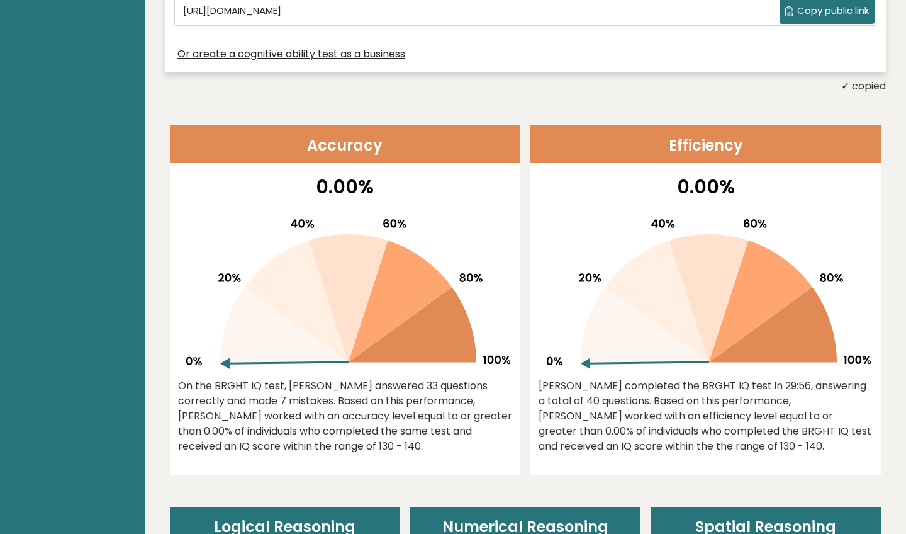
drag, startPoint x: 223, startPoint y: 362, endPoint x: 226, endPoint y: 329, distance: 33.4
click at [226, 329] on g at bounding box center [348, 294] width 324 height 150
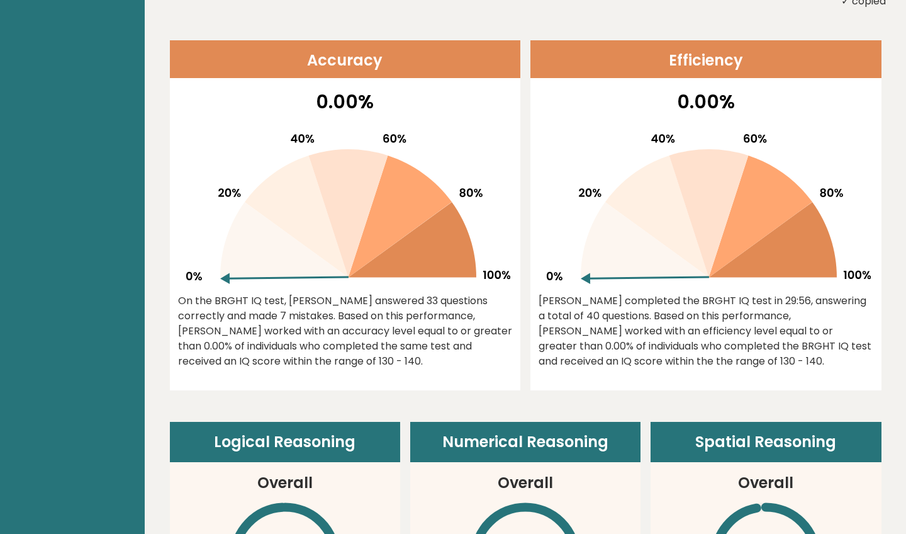
click at [327, 198] on icon at bounding box center [347, 213] width 79 height 128
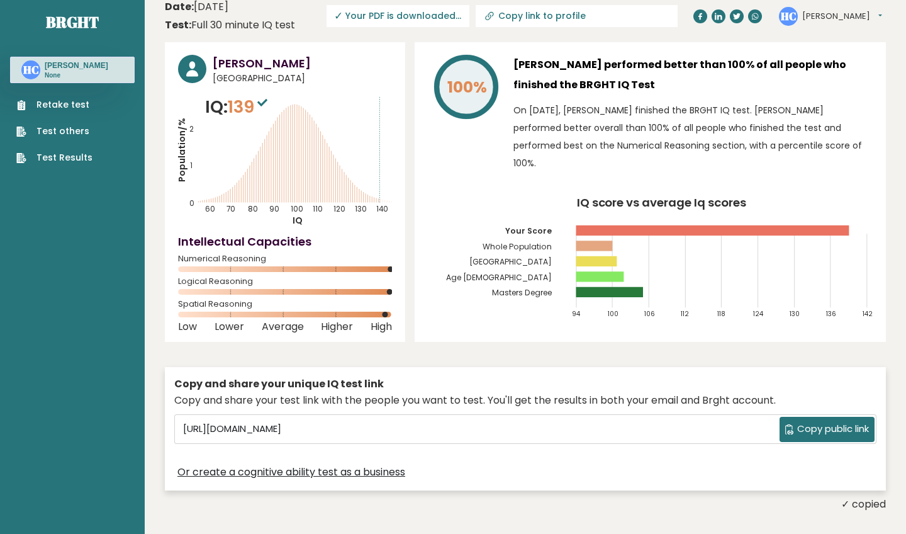
scroll to position [11, 0]
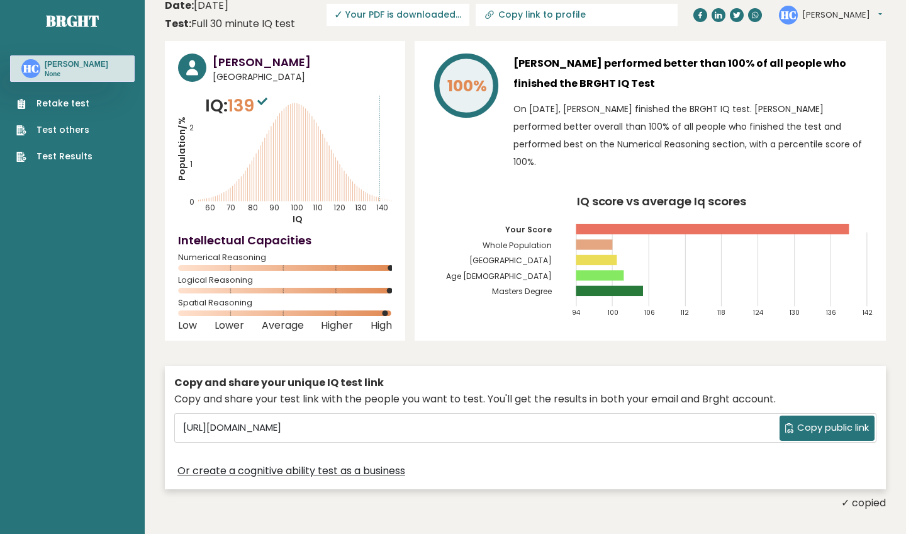
drag, startPoint x: 391, startPoint y: 266, endPoint x: 372, endPoint y: 265, distance: 18.9
click at [372, 265] on icon at bounding box center [285, 268] width 214 height 6
drag, startPoint x: 335, startPoint y: 167, endPoint x: 301, endPoint y: 167, distance: 33.3
click at [301, 167] on icon "Population/% IQ 0 1 2 60 70 80 90 100 110 120 130 140" at bounding box center [285, 159] width 214 height 132
drag, startPoint x: 285, startPoint y: 130, endPoint x: 372, endPoint y: 138, distance: 87.2
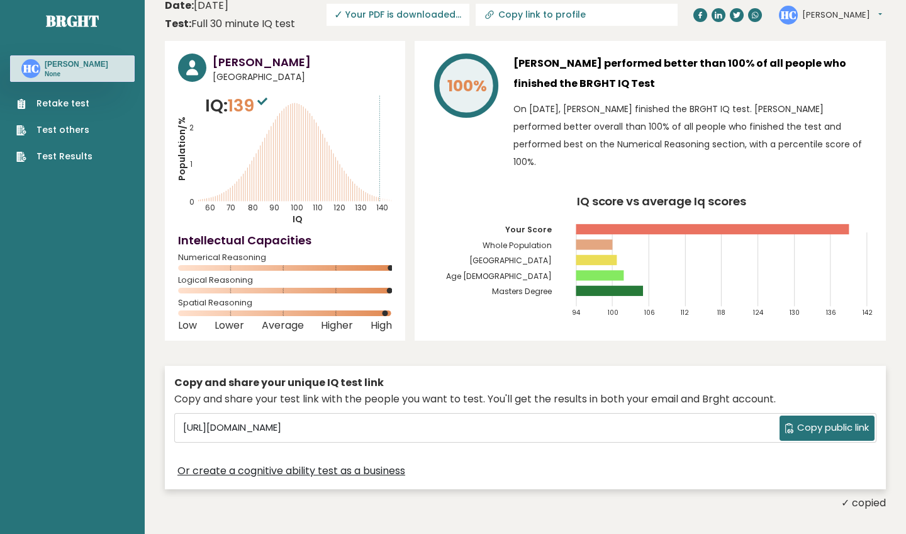
click at [372, 138] on text "140" at bounding box center [288, 149] width 220 height 127
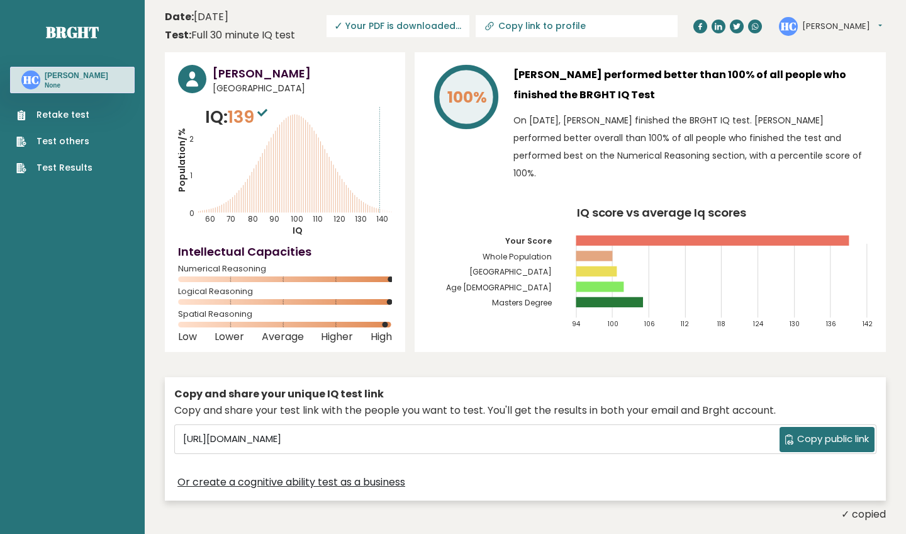
scroll to position [0, 0]
click at [75, 141] on link "Test others" at bounding box center [54, 141] width 76 height 13
